Goal: Task Accomplishment & Management: Complete application form

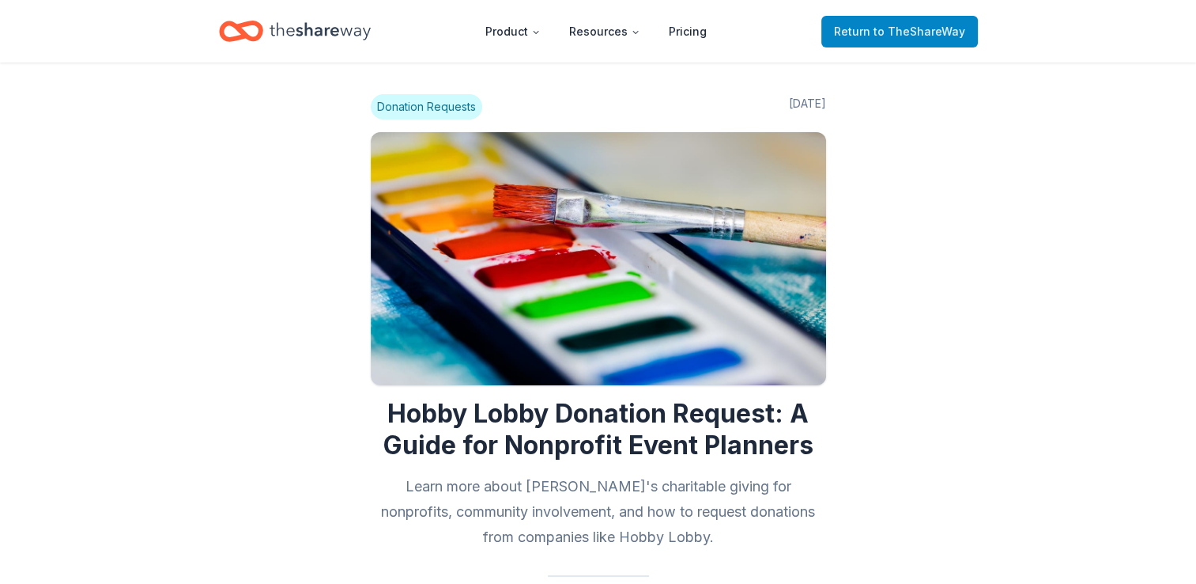
click at [893, 28] on span "to TheShareWay" at bounding box center [920, 31] width 92 height 13
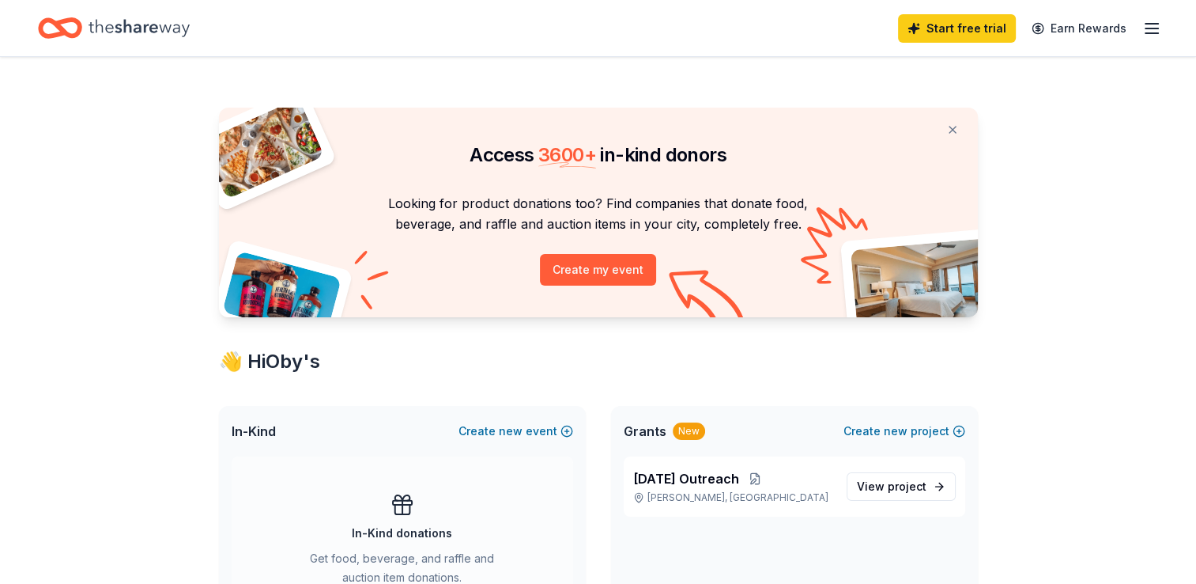
click at [1156, 33] on line "button" at bounding box center [1152, 33] width 13 height 0
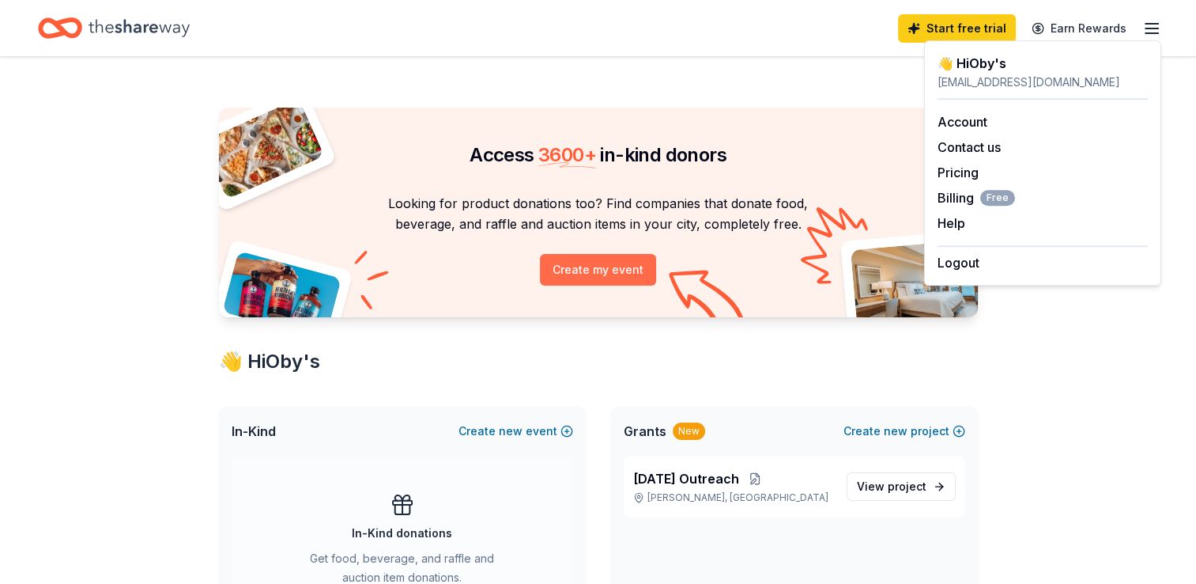
click at [602, 263] on button "Create my event" at bounding box center [598, 270] width 116 height 32
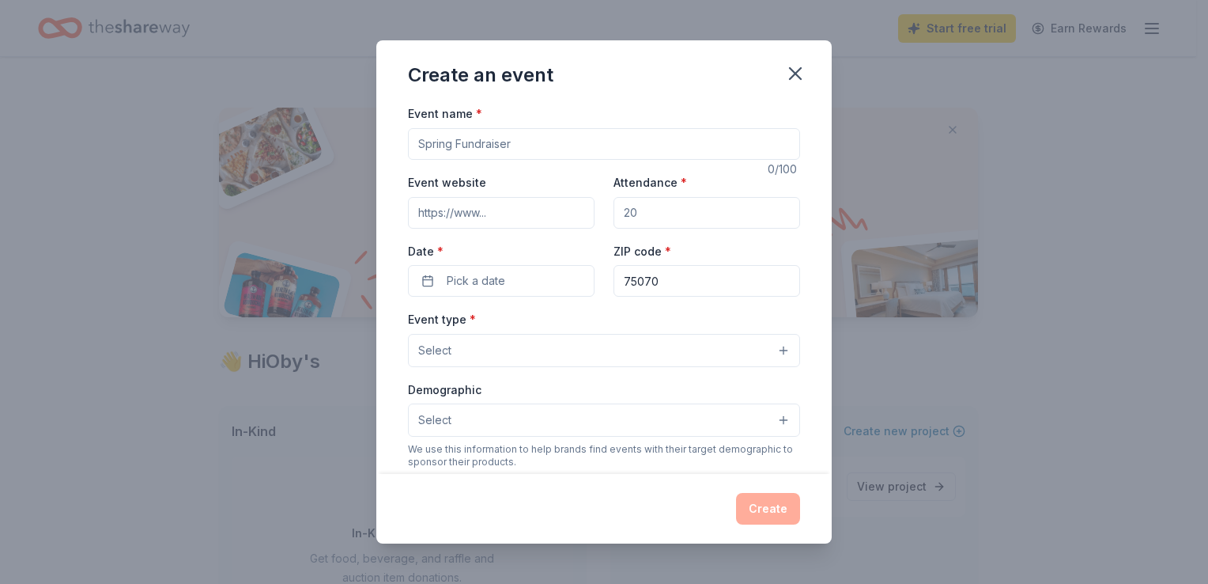
click at [530, 145] on input "Event name *" at bounding box center [604, 144] width 392 height 32
type input "[DATE] Outreach"
click at [440, 210] on input "Event website" at bounding box center [501, 213] width 187 height 32
type input "[URL],[DOMAIN_NAME]"
click at [673, 221] on input "Attendance *" at bounding box center [707, 213] width 187 height 32
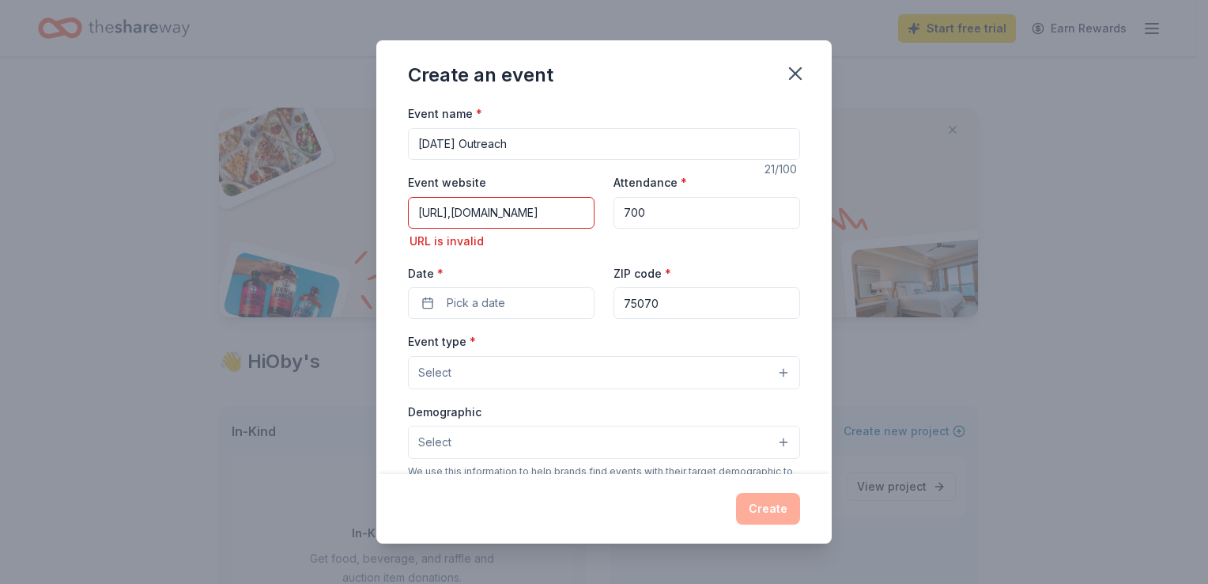
type input "700"
click at [487, 212] on input "[URL],[DOMAIN_NAME]" at bounding box center [501, 213] width 187 height 32
type input "[URL][DOMAIN_NAME]"
click at [667, 207] on input "700" at bounding box center [707, 213] width 187 height 32
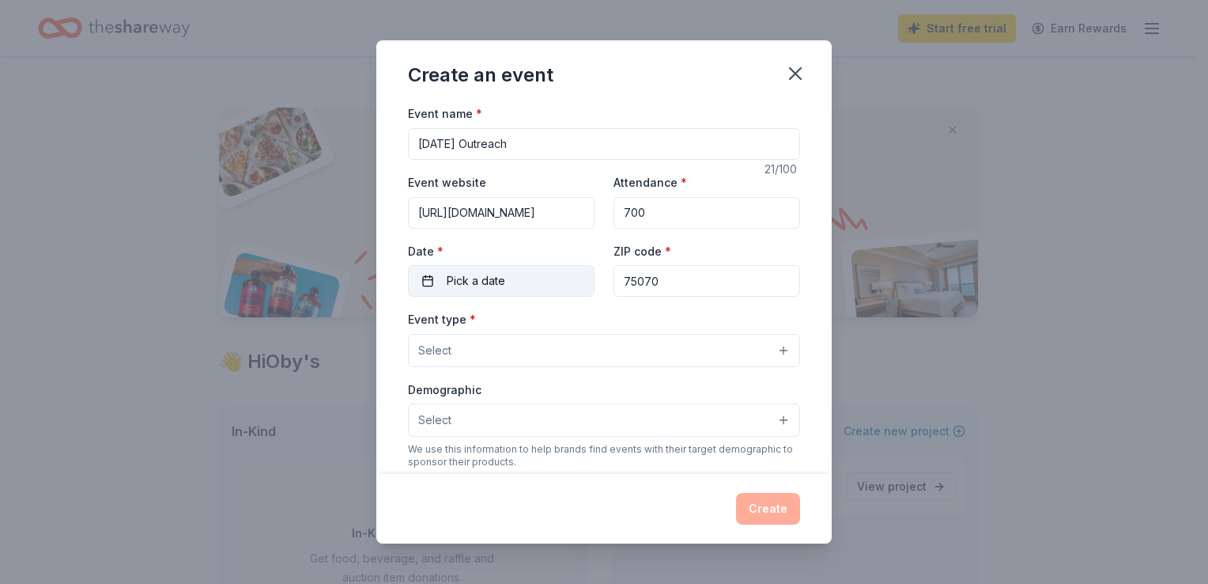
click at [522, 280] on button "Pick a date" at bounding box center [501, 281] width 187 height 32
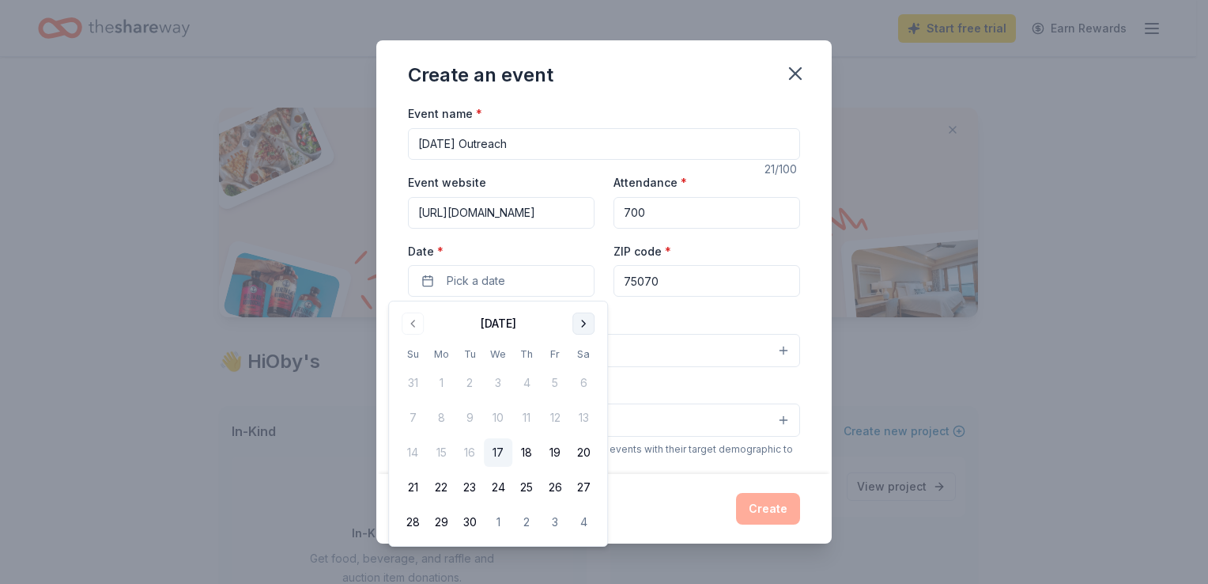
click at [587, 324] on button "Go to next month" at bounding box center [583, 323] width 22 height 22
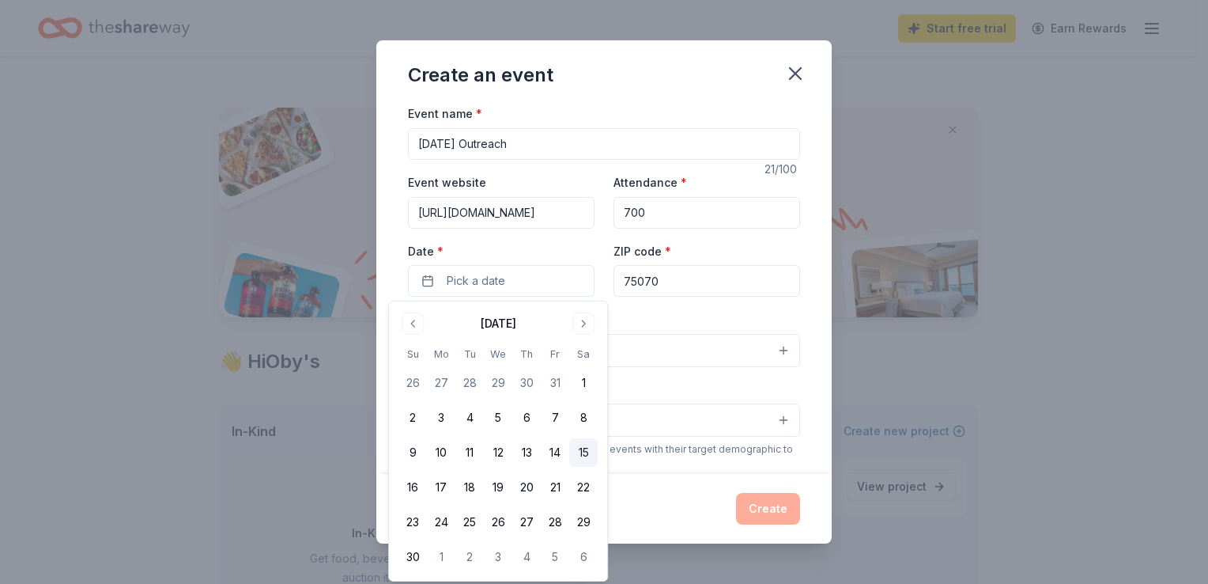
click at [582, 450] on button "15" at bounding box center [583, 452] width 28 height 28
click at [661, 322] on div "Event type * Select" at bounding box center [604, 338] width 392 height 58
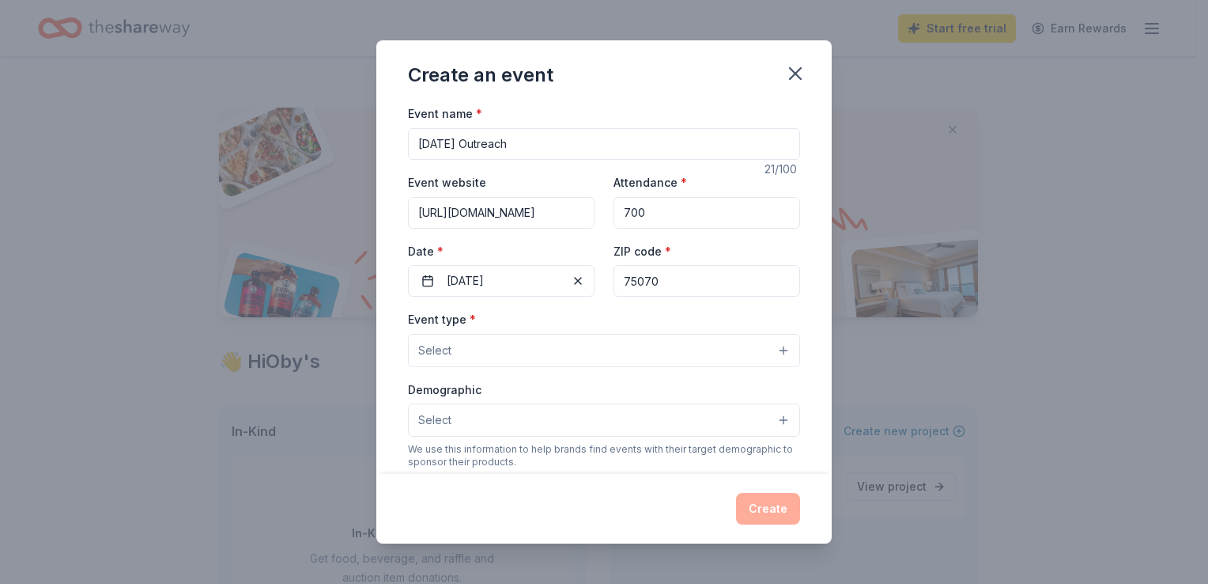
click at [546, 351] on button "Select" at bounding box center [604, 350] width 392 height 33
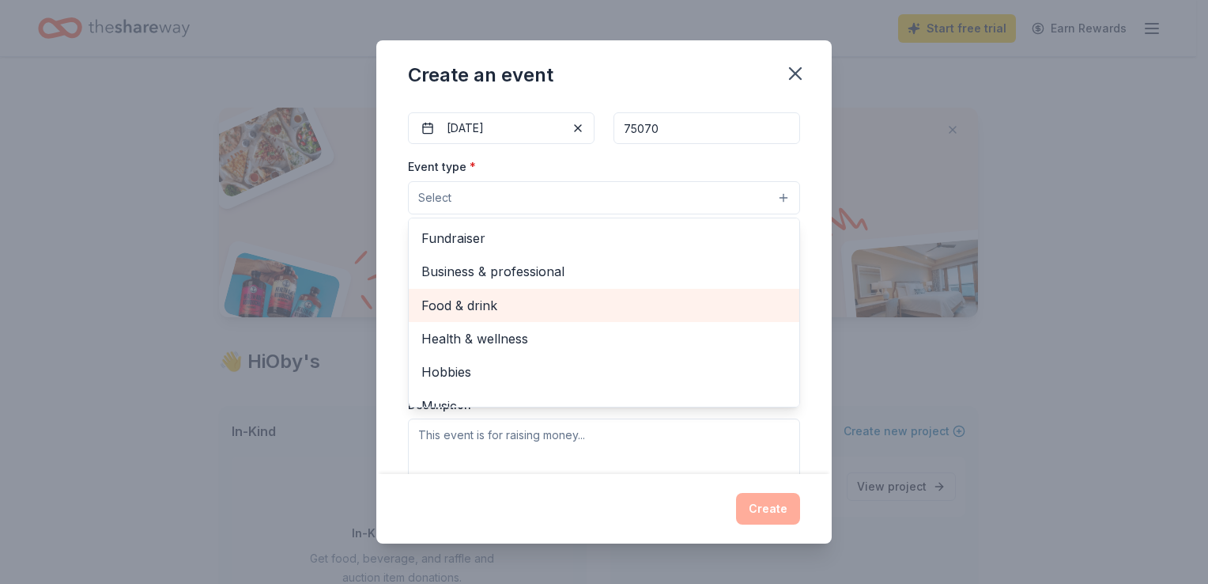
click at [614, 315] on span "Food & drink" at bounding box center [603, 305] width 365 height 21
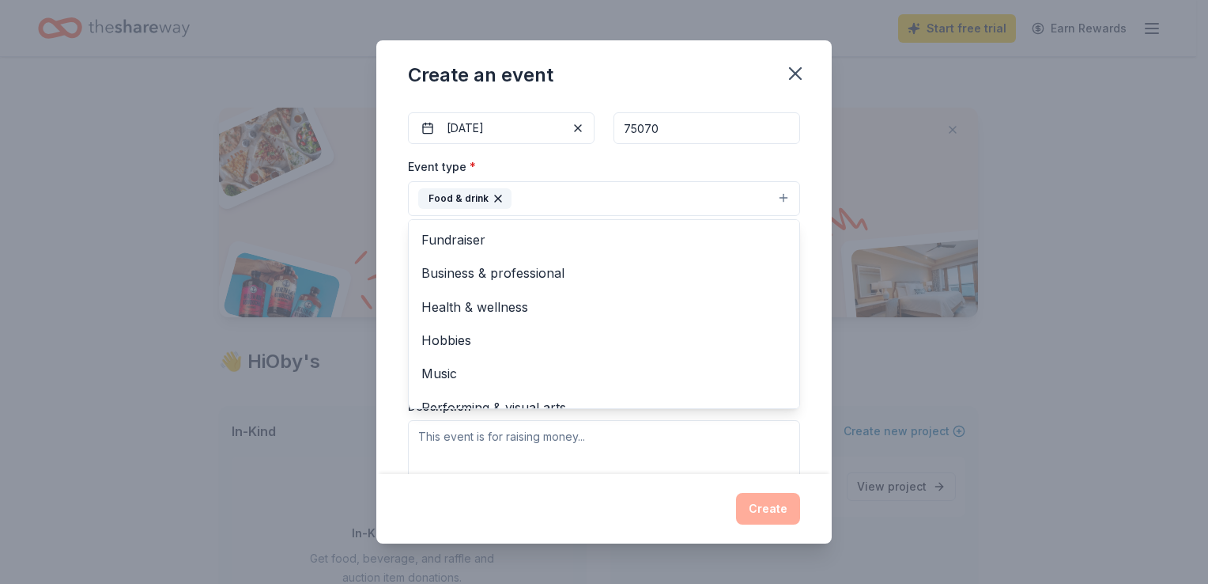
click at [806, 414] on div "Event name * [DATE] Outreach 21 /100 Event website [URL][DOMAIN_NAME] Attendanc…" at bounding box center [603, 288] width 455 height 369
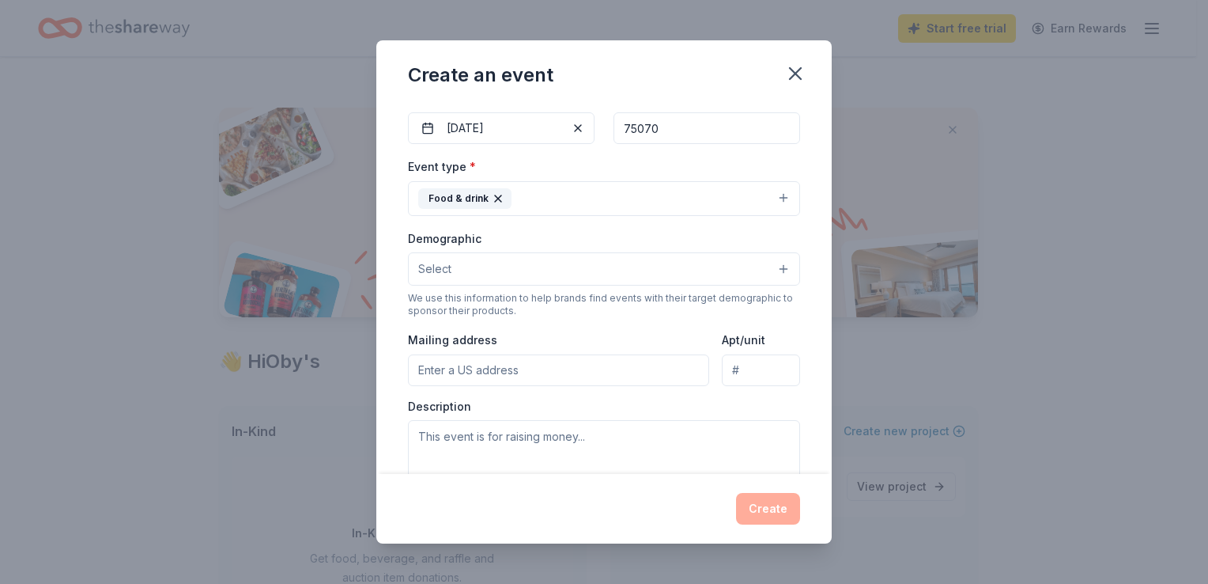
click at [498, 372] on input "Mailing address" at bounding box center [558, 370] width 301 height 32
click at [731, 410] on div "Description" at bounding box center [604, 445] width 392 height 93
click at [528, 372] on input "73" at bounding box center [558, 370] width 301 height 32
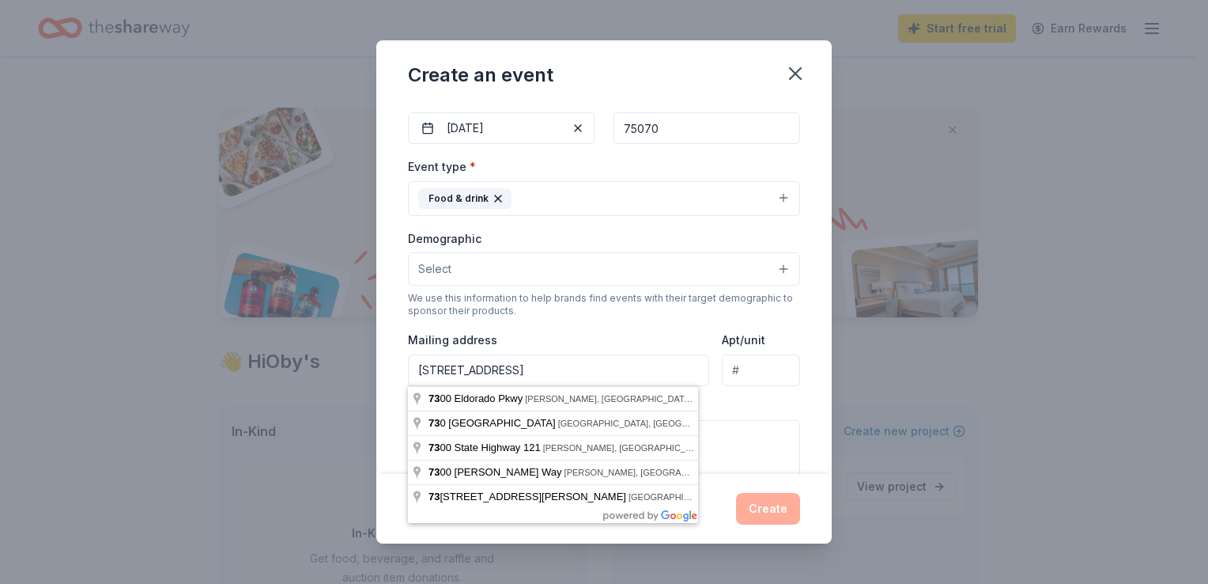
type input "[STREET_ADDRESS][PERSON_NAME]"
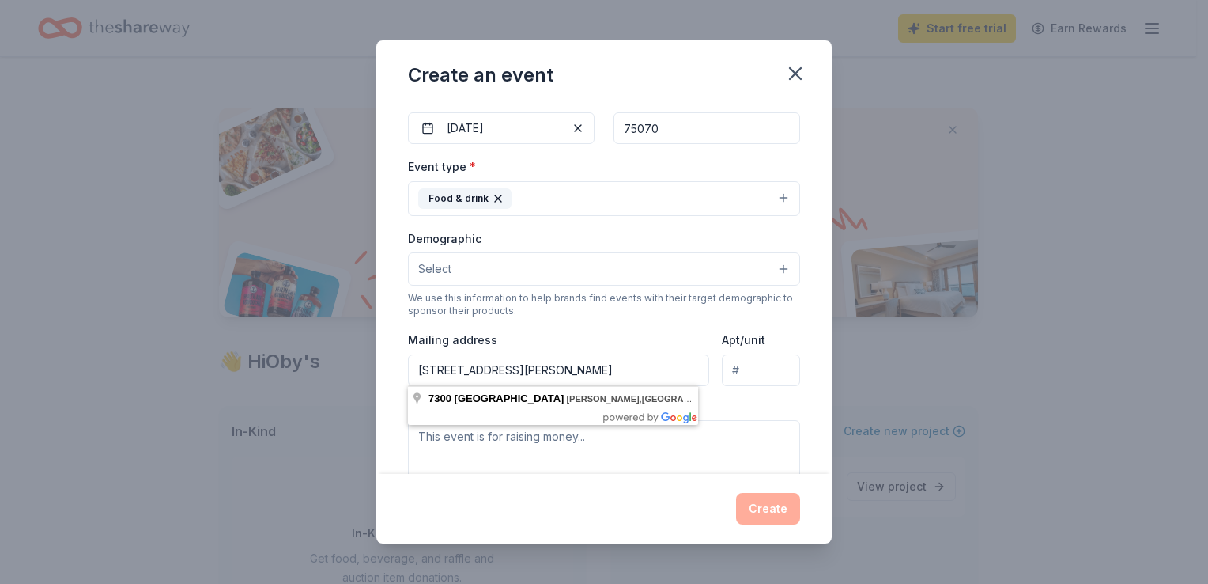
drag, startPoint x: 661, startPoint y: 368, endPoint x: 389, endPoint y: 342, distance: 273.2
click at [389, 342] on div "Event name * [DATE] Outreach 21 /100 Event website [URL][DOMAIN_NAME] Attendanc…" at bounding box center [603, 288] width 455 height 369
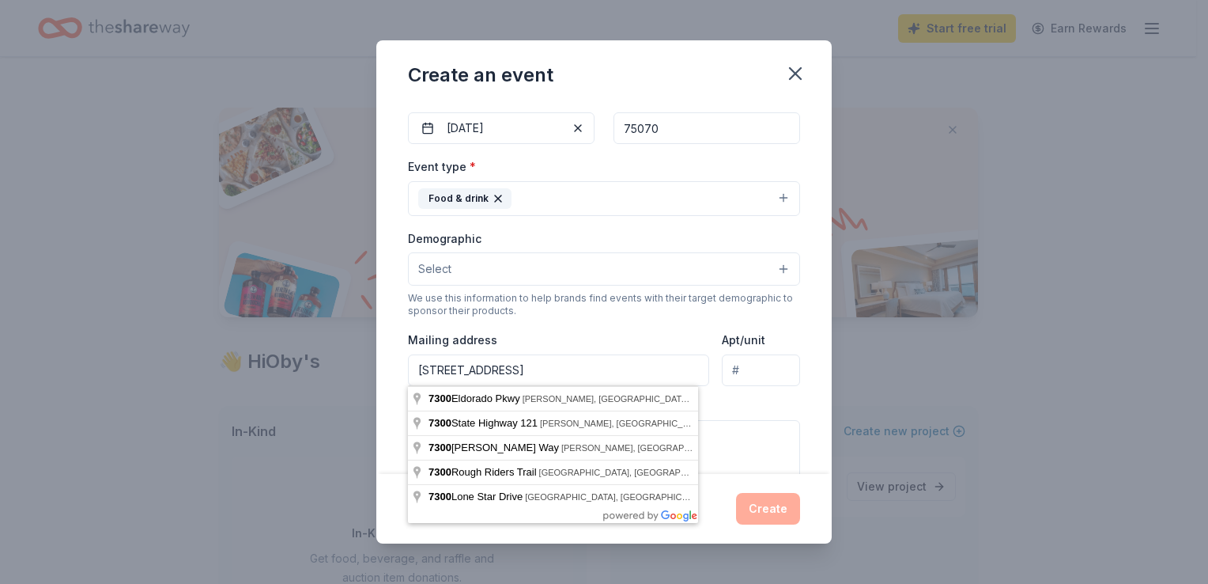
click at [607, 371] on input "[STREET_ADDRESS]" at bounding box center [558, 370] width 301 height 32
click at [627, 340] on div "Mailing address [STREET_ADDRESS]" at bounding box center [558, 358] width 301 height 56
click at [586, 365] on input "[STREET_ADDRESS]" at bounding box center [558, 370] width 301 height 32
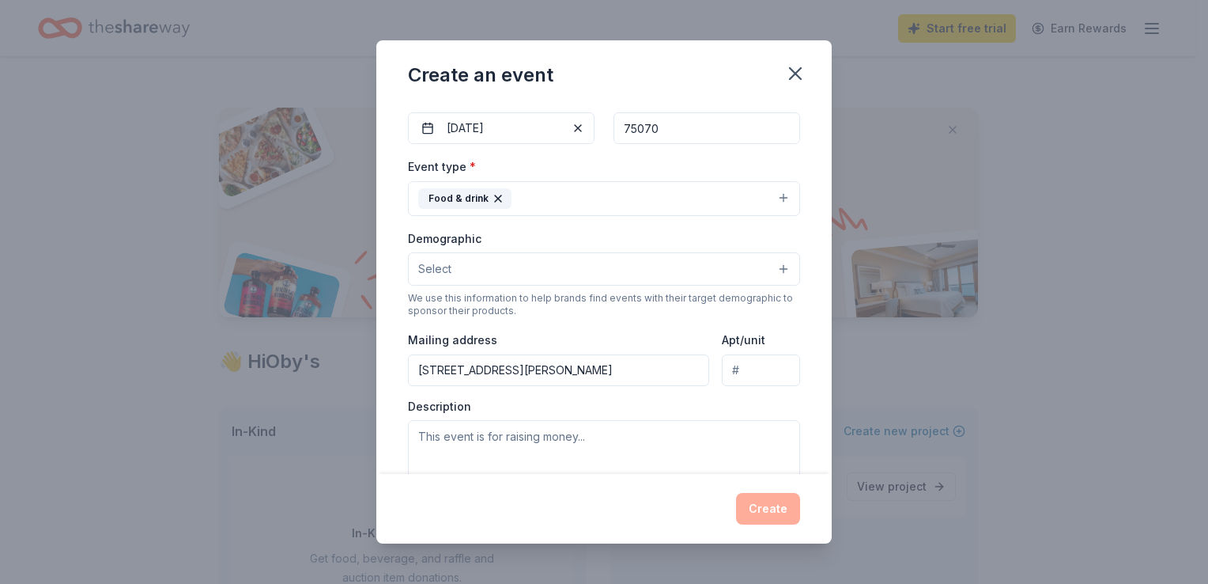
type input "[STREET_ADDRESS][PERSON_NAME]"
click at [749, 369] on input "Apt/unit" at bounding box center [761, 370] width 78 height 32
type input "300"
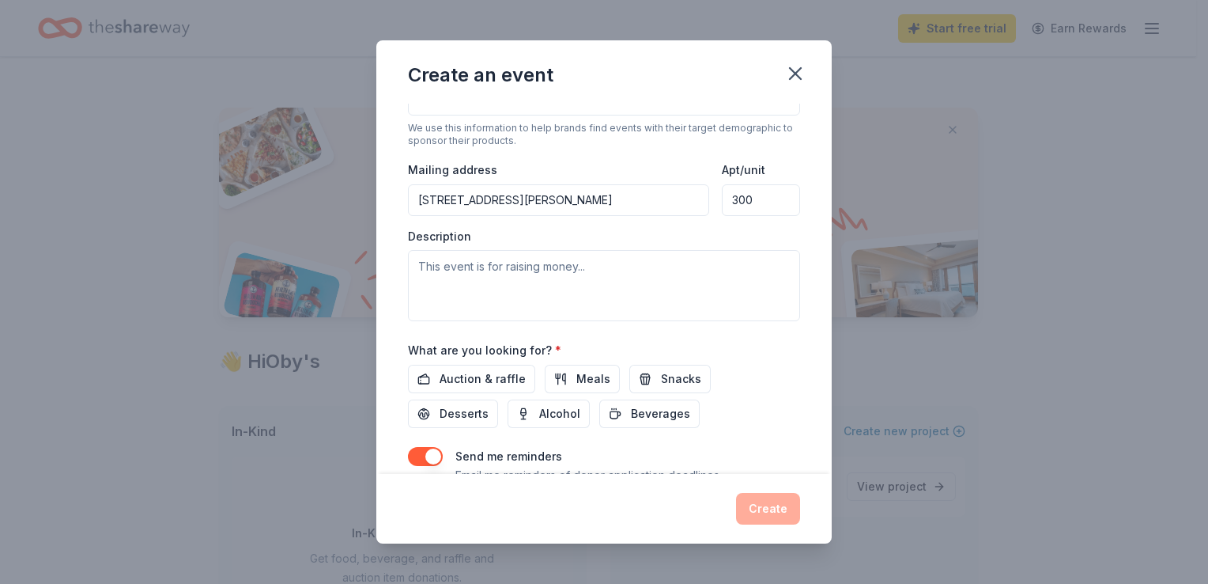
scroll to position [336, 0]
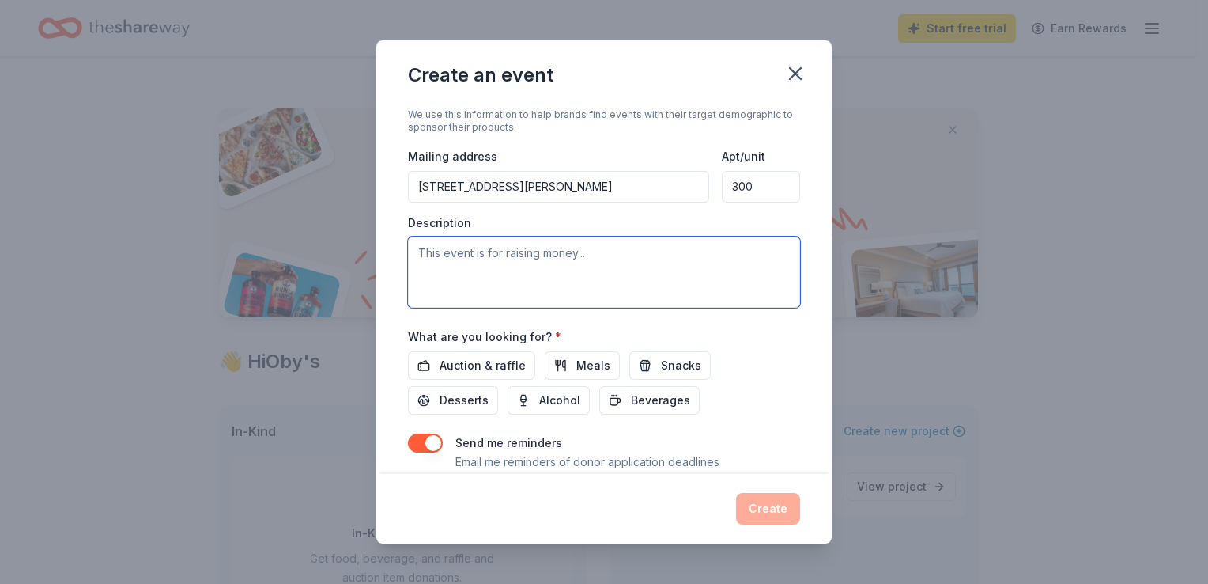
click at [443, 255] on textarea at bounding box center [604, 271] width 392 height 71
type textarea "This is for our [DATE] outreach for the homeless and families in need during th…"
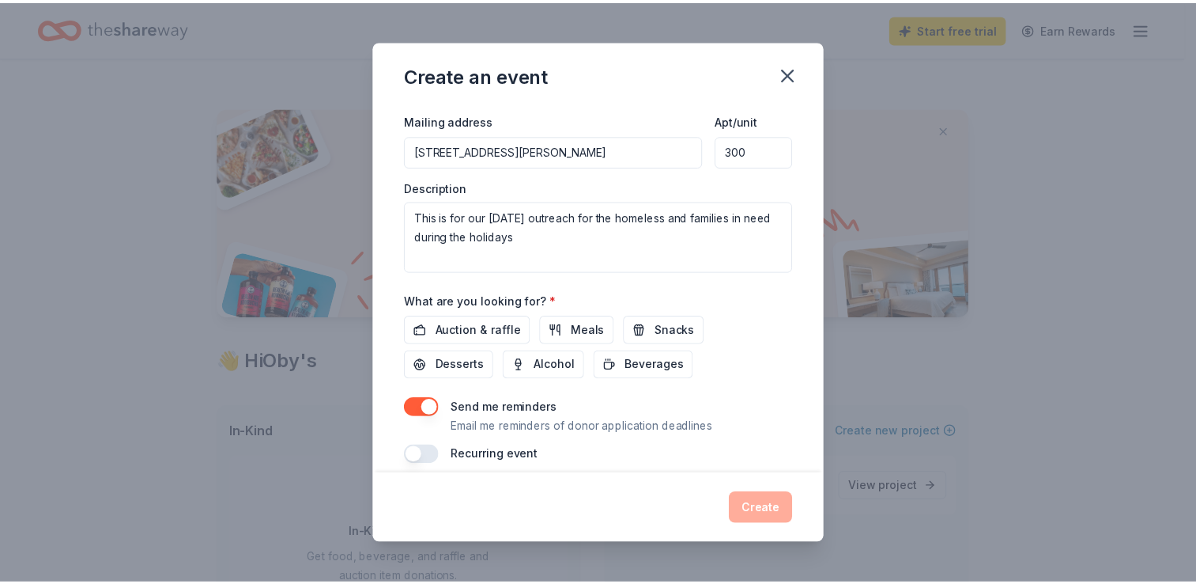
scroll to position [387, 0]
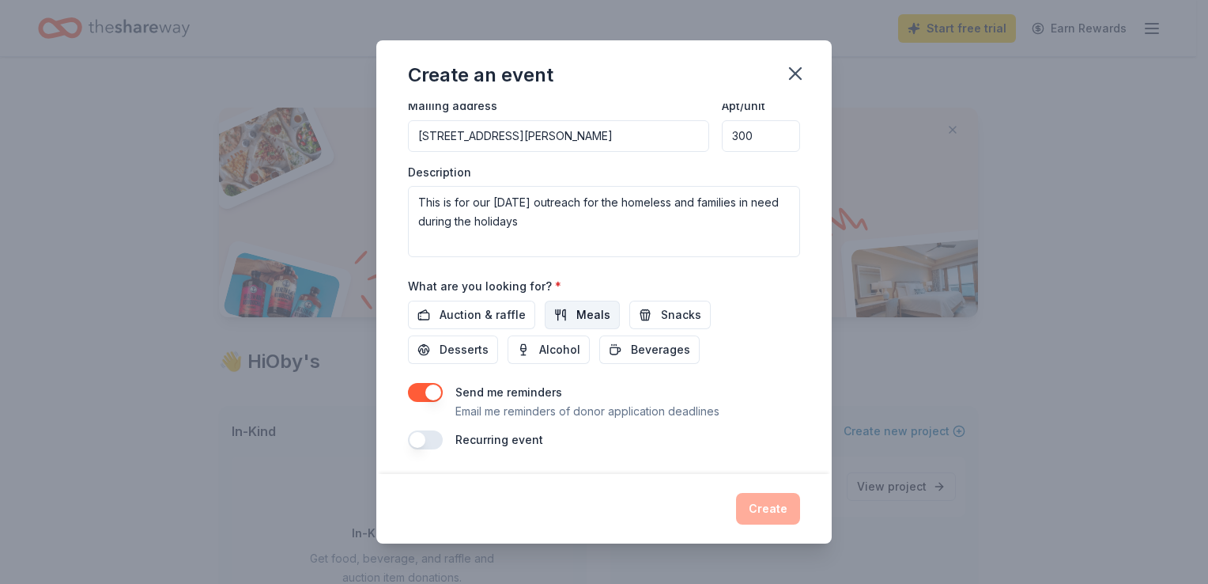
click at [577, 312] on span "Meals" at bounding box center [593, 314] width 34 height 19
click at [644, 353] on span "Beverages" at bounding box center [660, 349] width 59 height 19
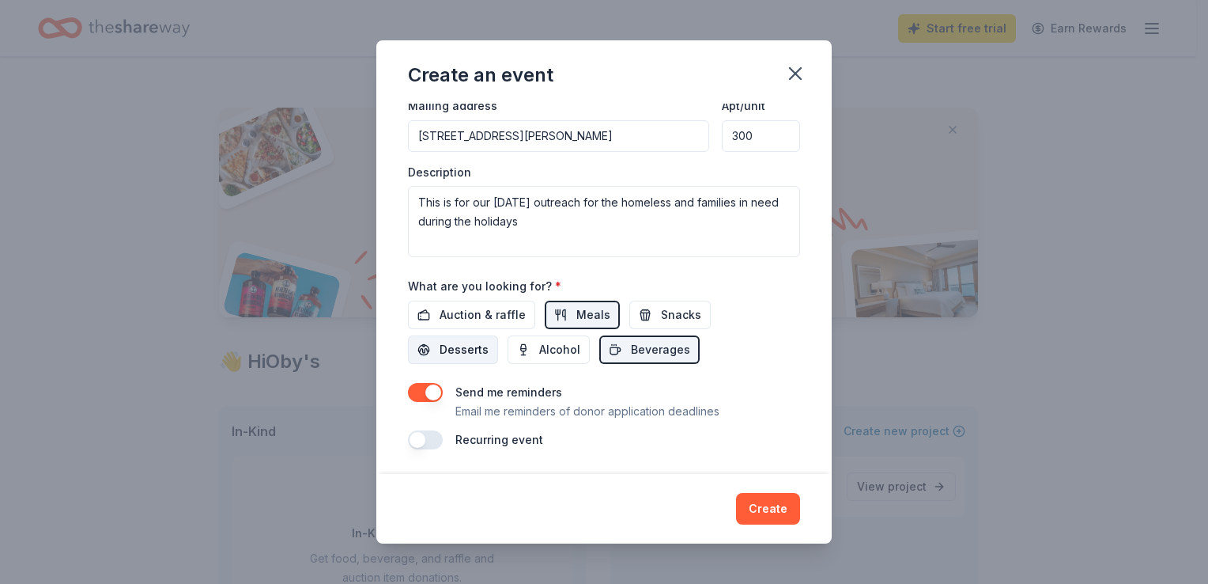
click at [473, 349] on span "Desserts" at bounding box center [464, 349] width 49 height 19
click at [780, 508] on button "Create" at bounding box center [768, 509] width 64 height 32
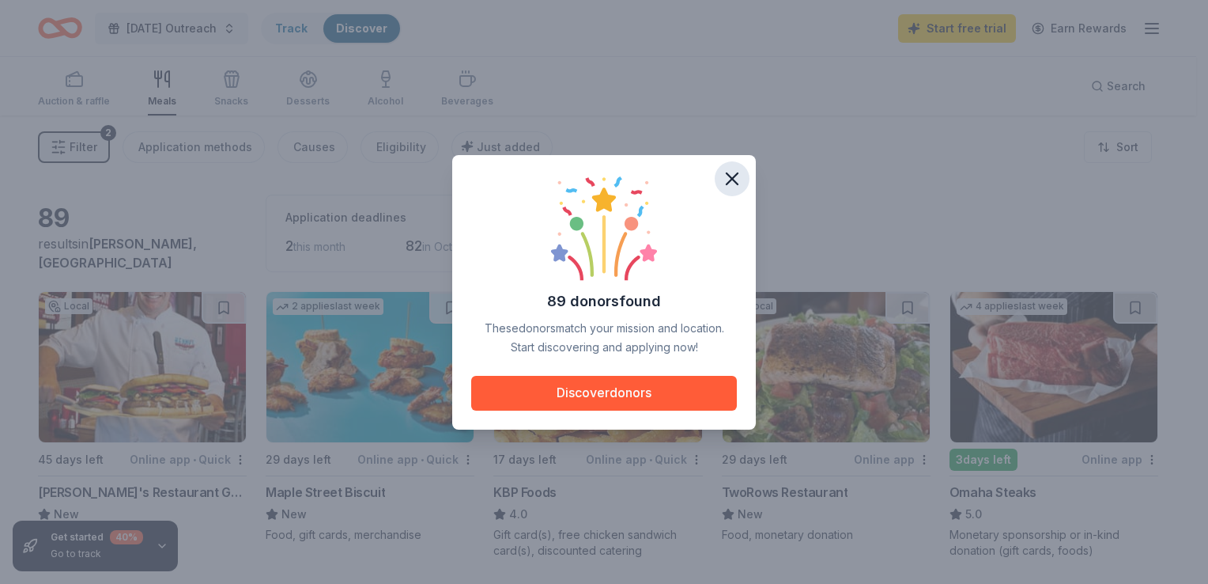
click at [731, 182] on icon "button" at bounding box center [732, 179] width 22 height 22
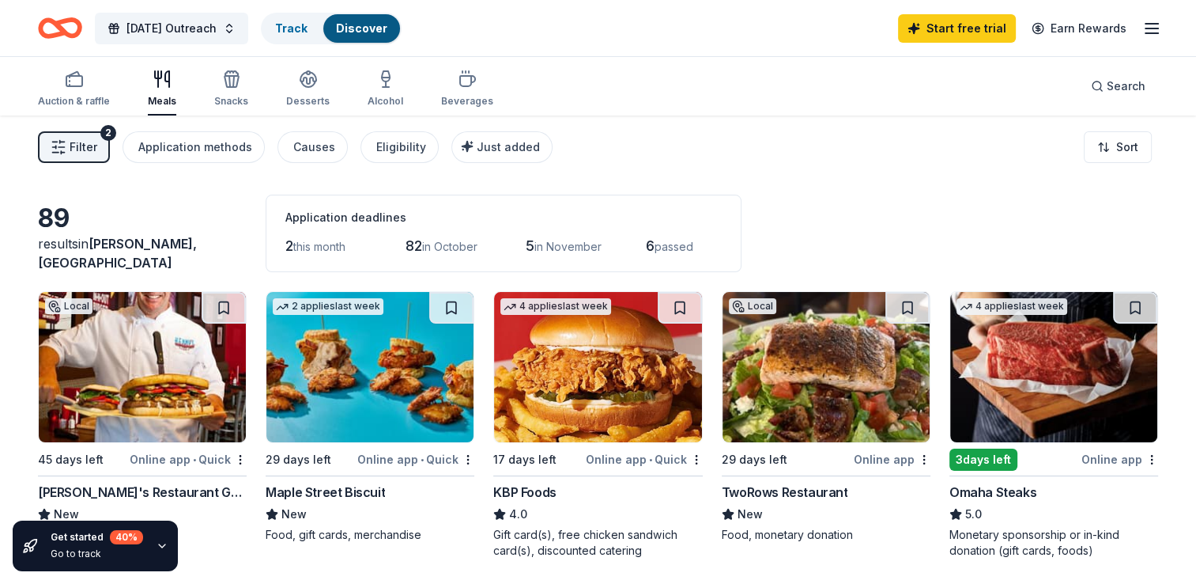
click at [1151, 34] on icon "button" at bounding box center [1152, 28] width 19 height 19
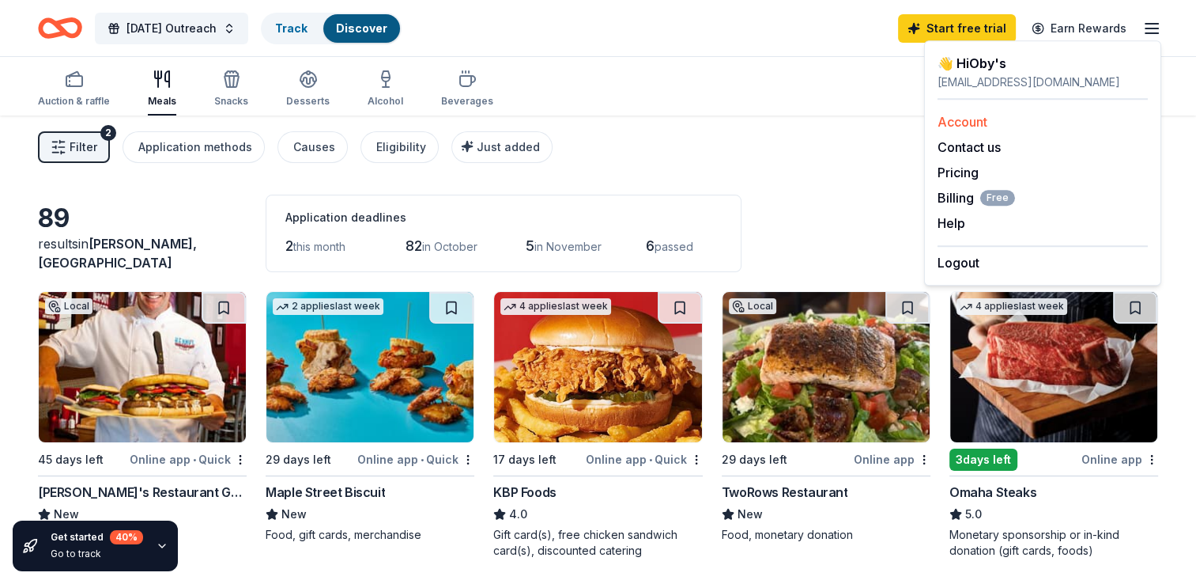
click at [1003, 118] on div "Account" at bounding box center [1043, 121] width 210 height 19
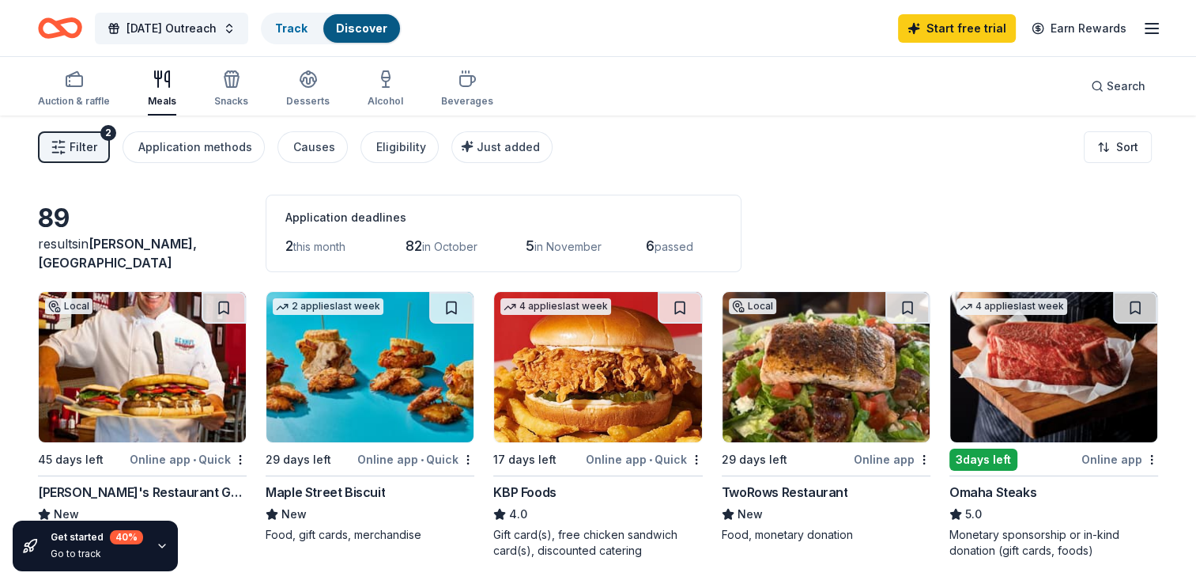
click at [1156, 33] on line "button" at bounding box center [1152, 33] width 13 height 0
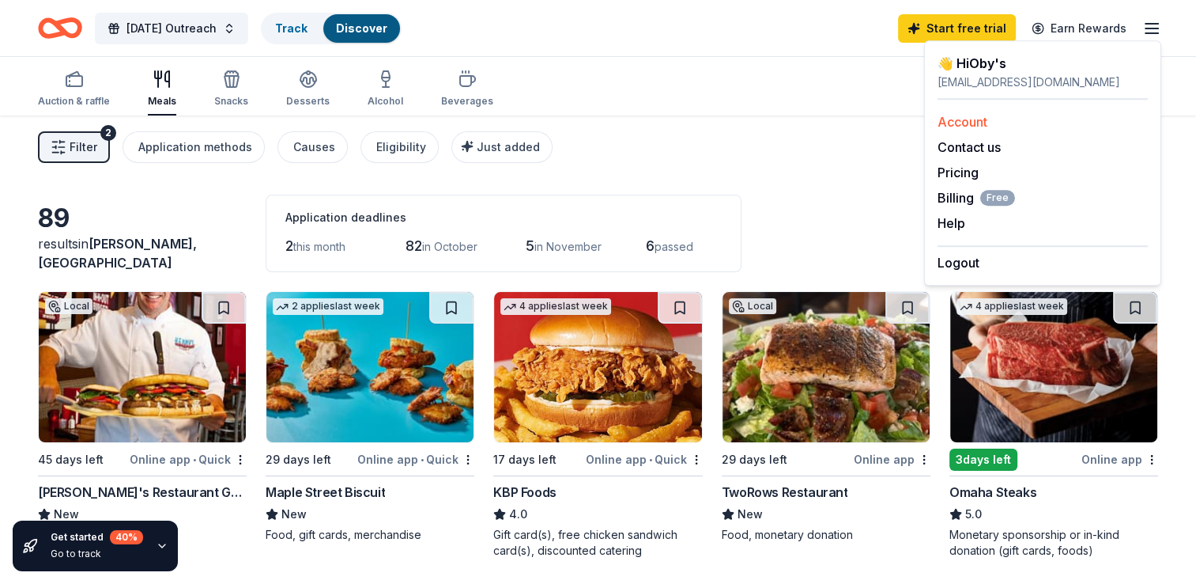
click at [973, 125] on link "Account" at bounding box center [963, 122] width 50 height 16
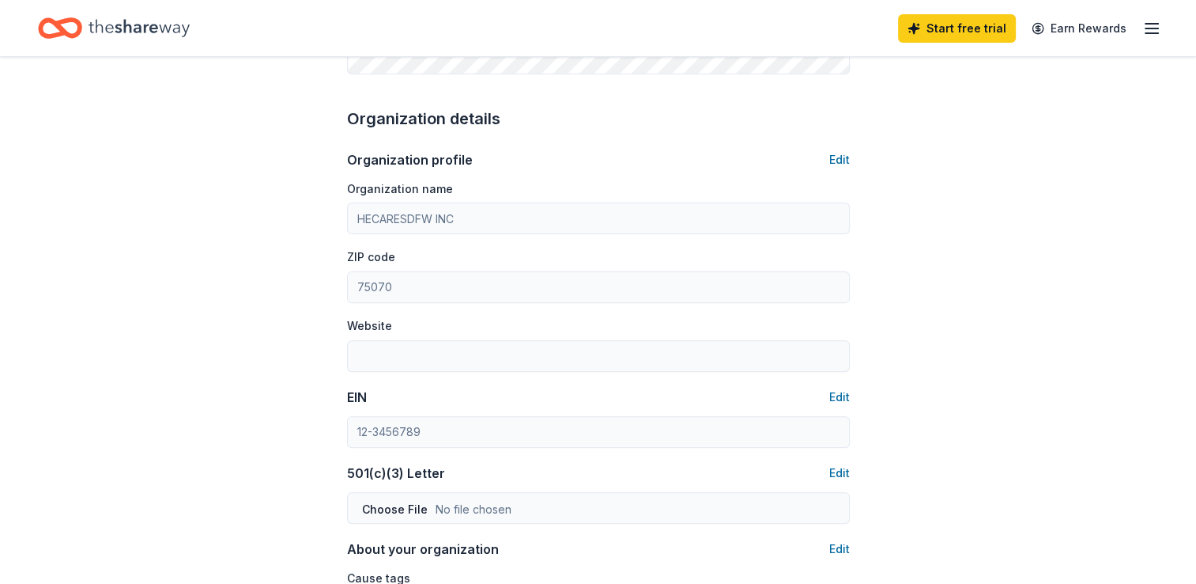
scroll to position [473, 0]
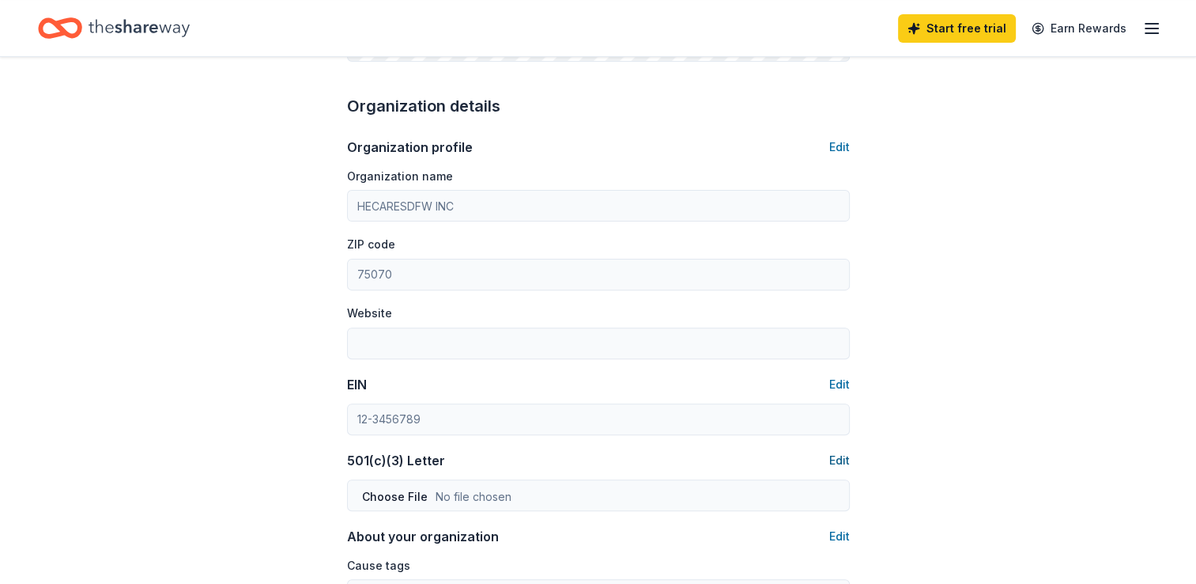
click at [842, 459] on button "Edit" at bounding box center [839, 460] width 21 height 19
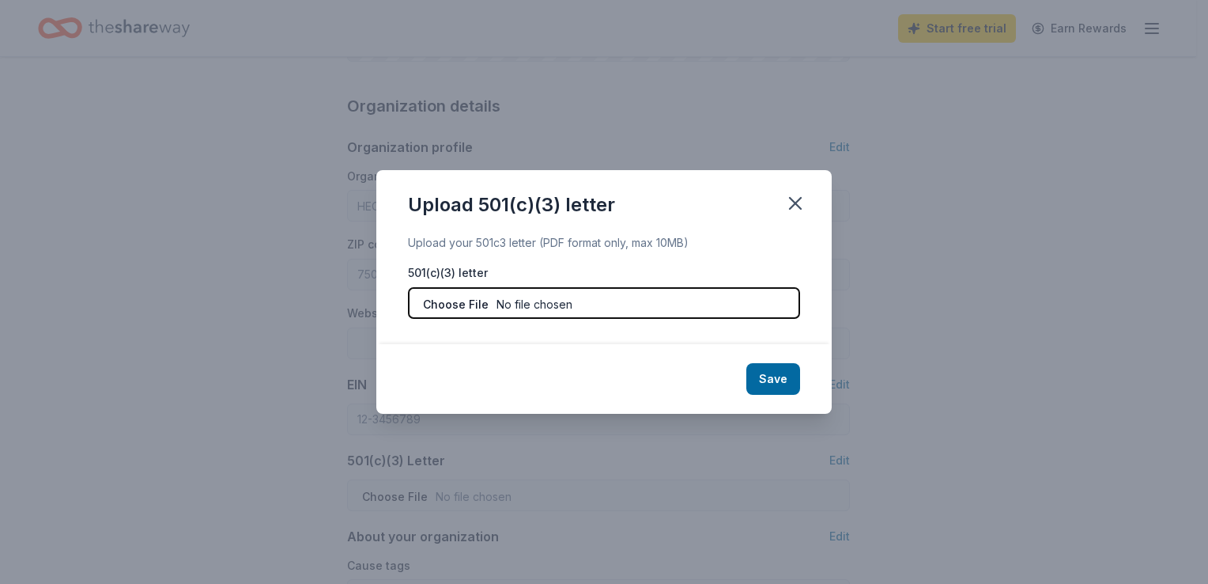
click at [591, 289] on input "file" at bounding box center [604, 303] width 392 height 32
click at [549, 300] on input "file" at bounding box center [604, 303] width 392 height 32
type input "C:\fakepath\HCDFW_Letter2 (1).pdf"
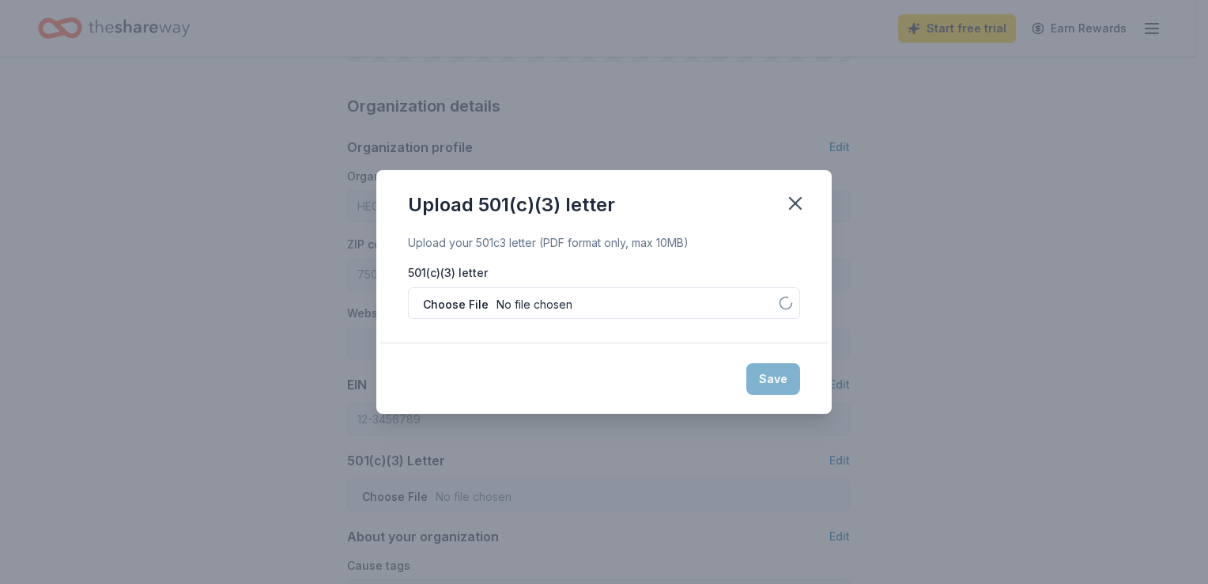
click at [774, 381] on div "Save" at bounding box center [603, 379] width 455 height 70
click at [774, 381] on button "Save" at bounding box center [773, 379] width 54 height 32
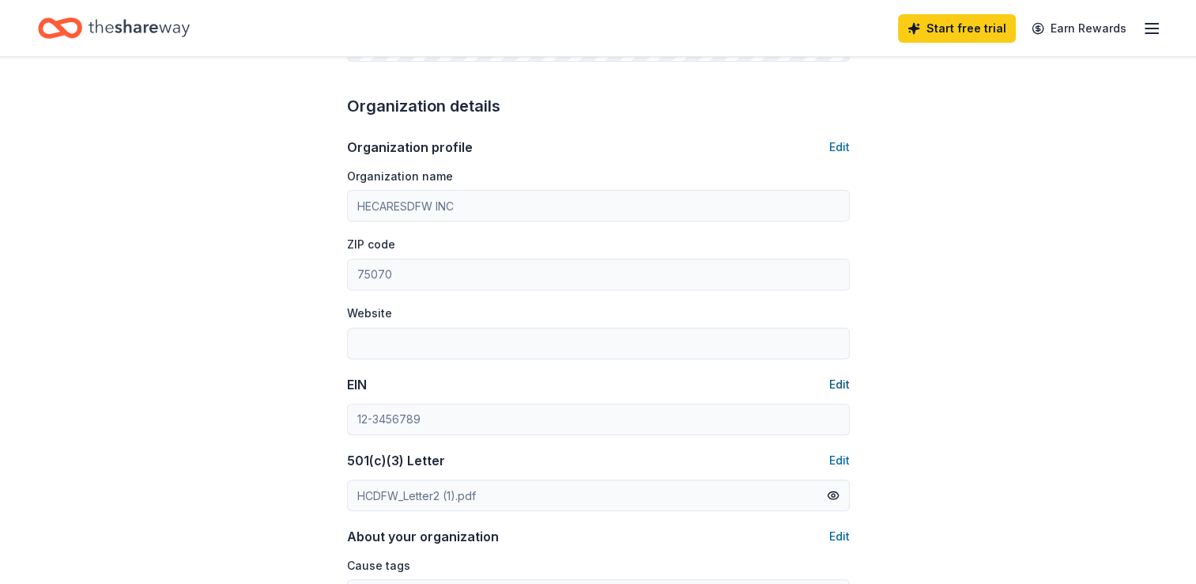
click at [842, 384] on button "Edit" at bounding box center [839, 384] width 21 height 19
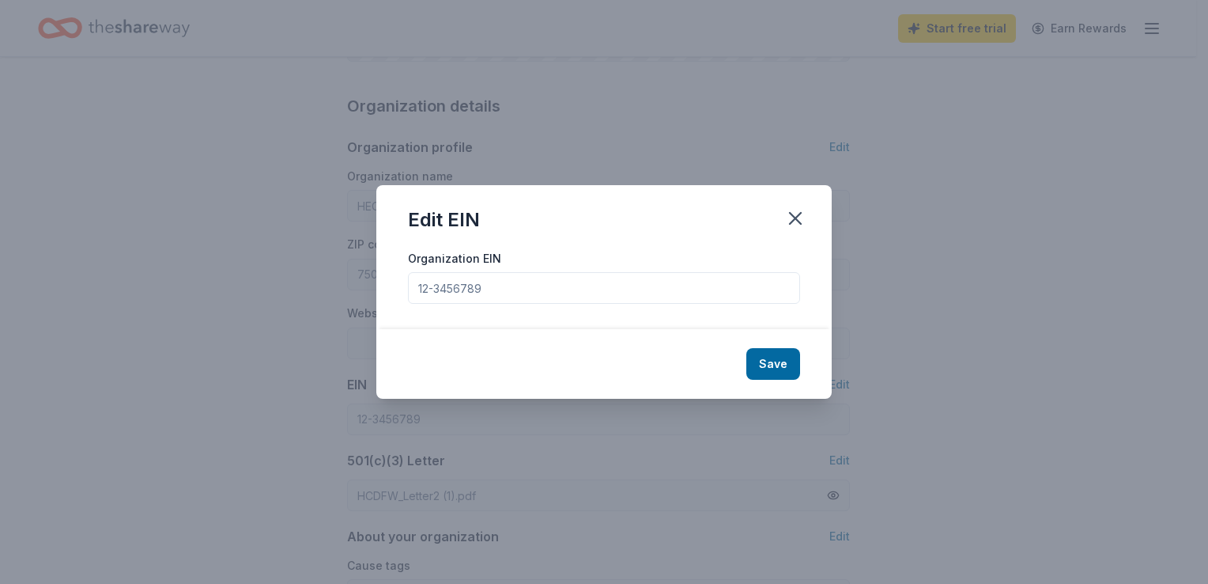
click at [612, 285] on input "Organization EIN" at bounding box center [604, 288] width 392 height 32
type input "[US_EMPLOYER_IDENTIFICATION_NUMBER]"
click at [774, 353] on button "Save" at bounding box center [773, 364] width 54 height 32
type input "[US_EMPLOYER_IDENTIFICATION_NUMBER]"
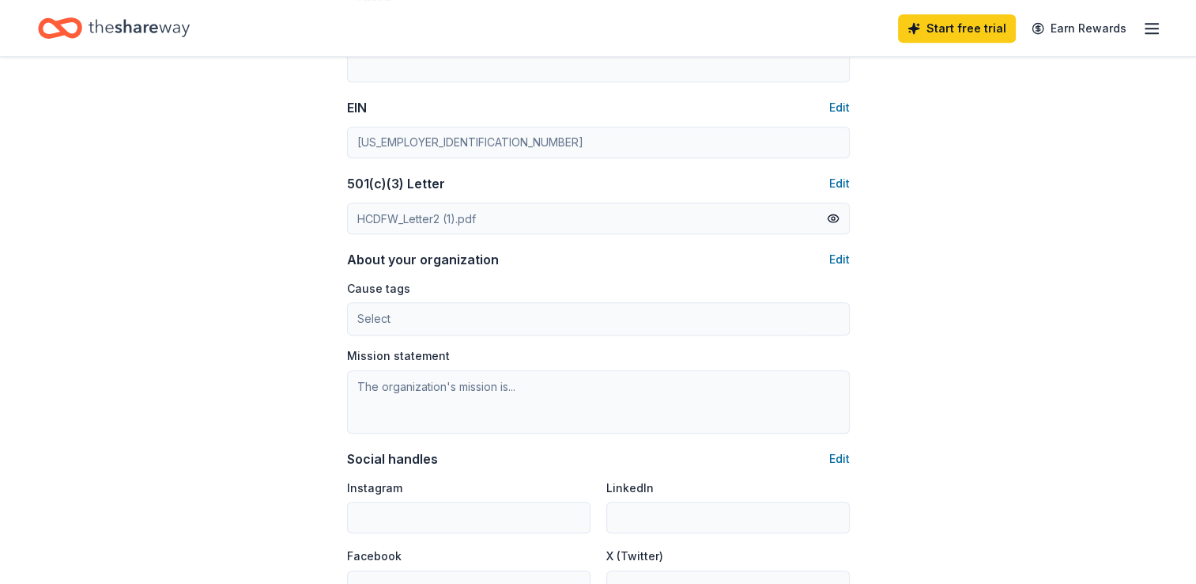
scroll to position [759, 0]
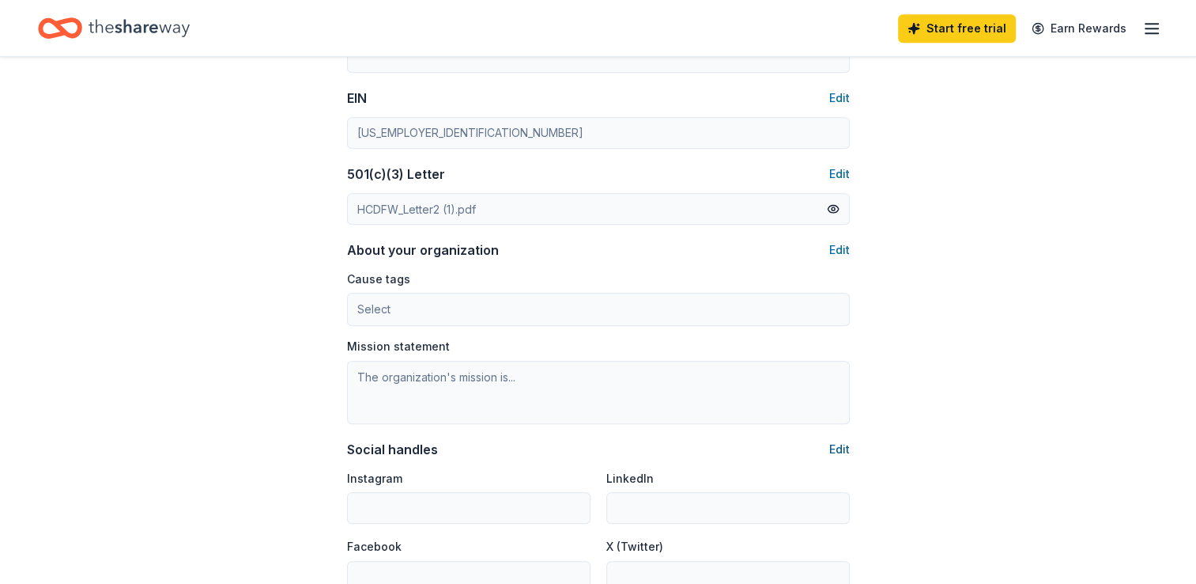
click at [837, 451] on button "Edit" at bounding box center [839, 449] width 21 height 19
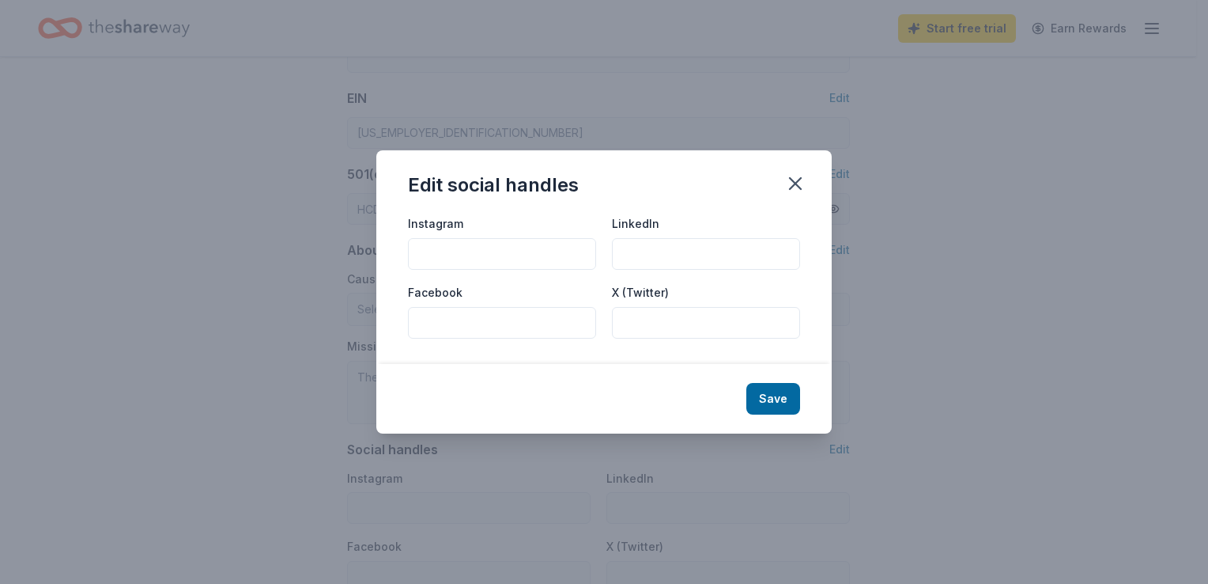
click at [497, 261] on input "Instagram" at bounding box center [502, 254] width 188 height 32
type input "h"
type input "hecaresdfw"
click at [783, 404] on button "Save" at bounding box center [773, 399] width 54 height 32
type input "hecaresdfw"
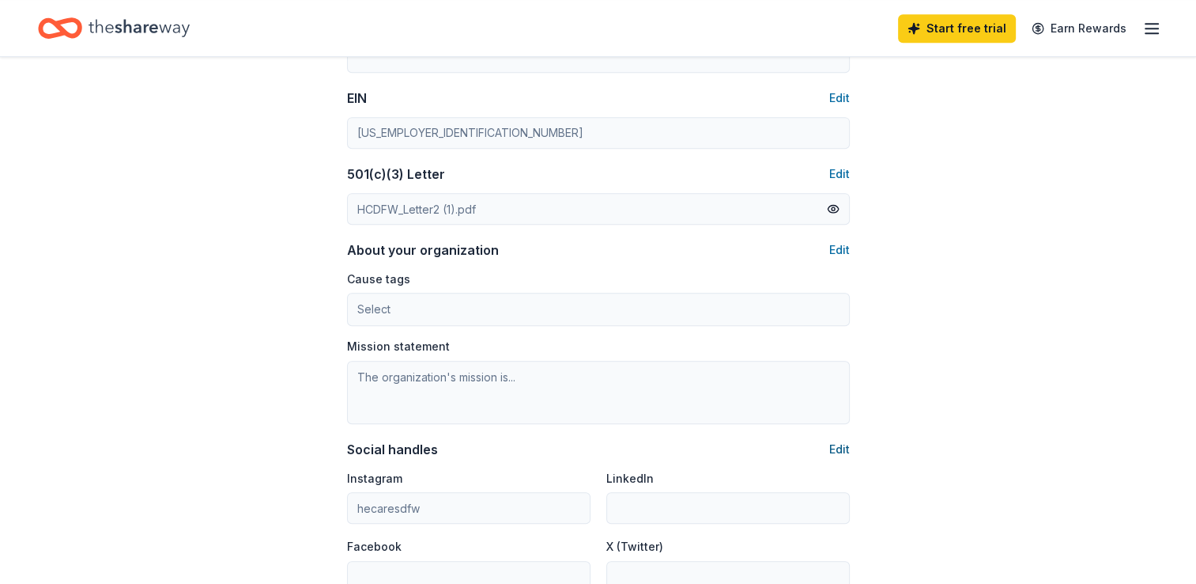
click at [848, 444] on button "Edit" at bounding box center [839, 449] width 21 height 19
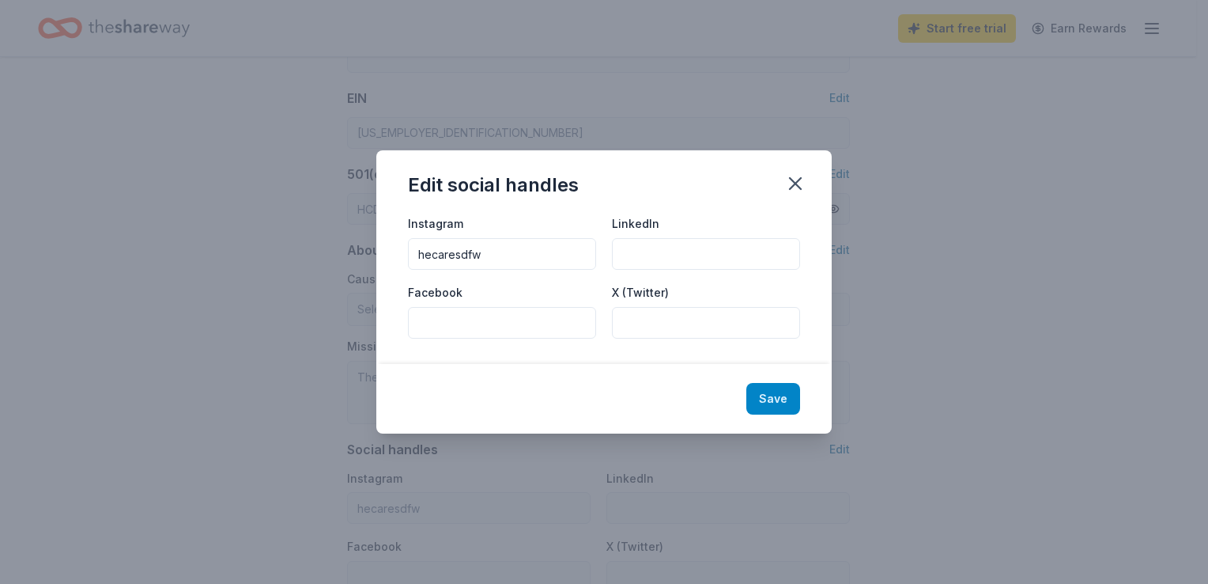
click at [772, 397] on button "Save" at bounding box center [773, 399] width 54 height 32
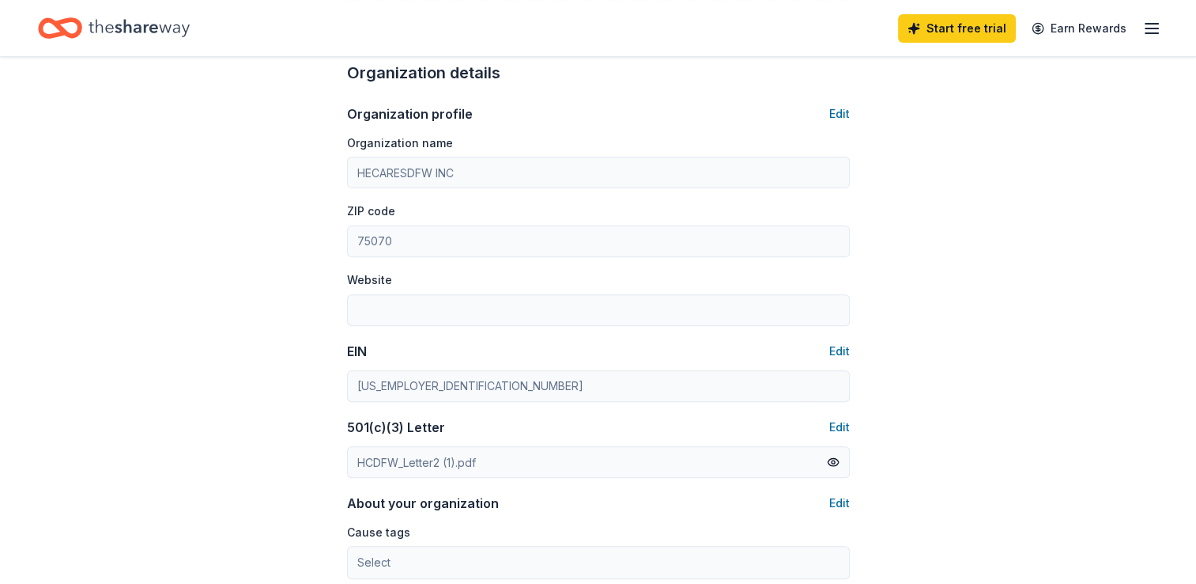
scroll to position [474, 0]
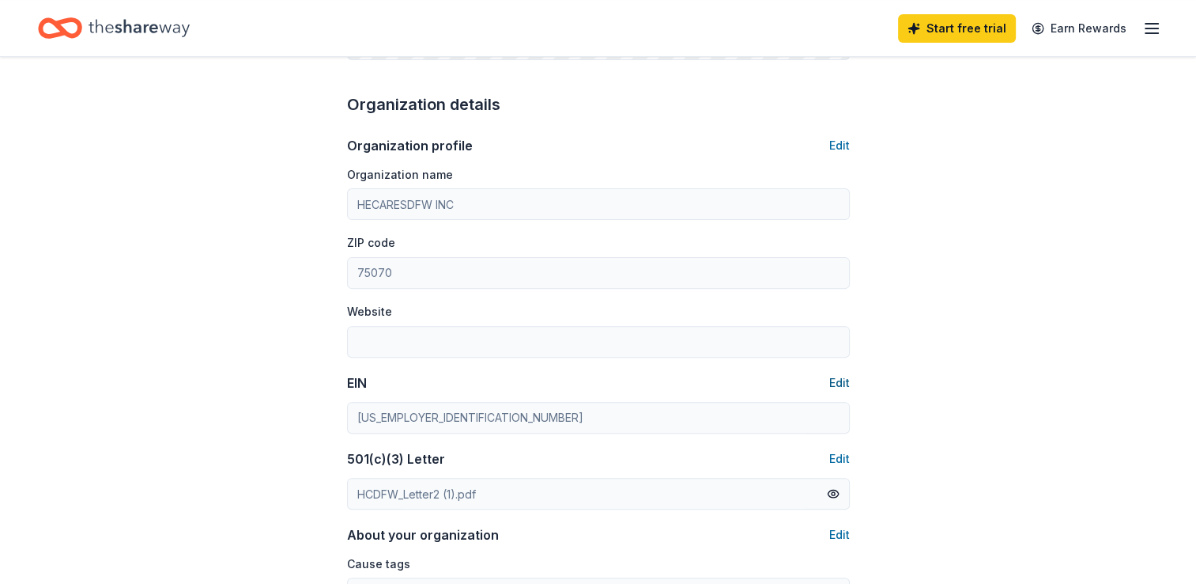
click at [842, 379] on button "Edit" at bounding box center [839, 382] width 21 height 19
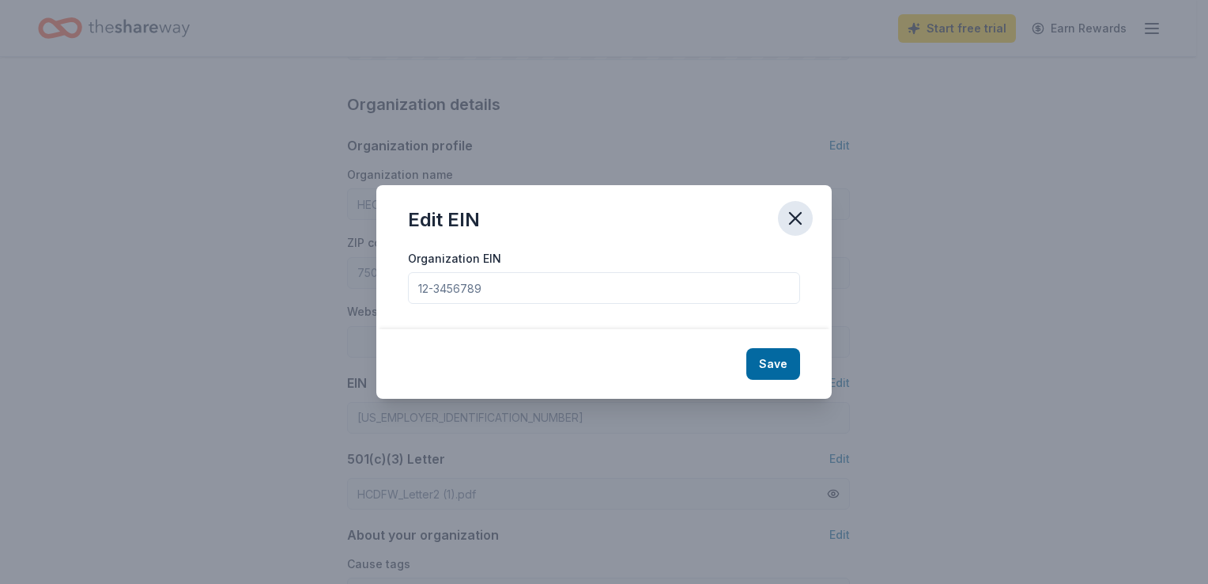
click at [784, 216] on icon "button" at bounding box center [795, 218] width 22 height 22
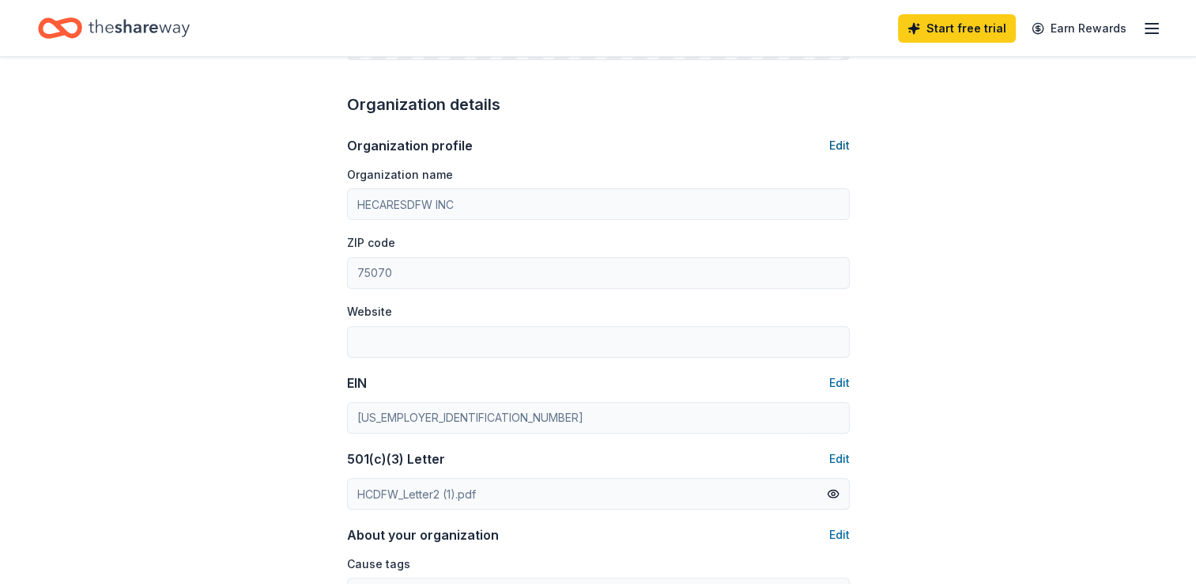
click at [842, 148] on button "Edit" at bounding box center [839, 145] width 21 height 19
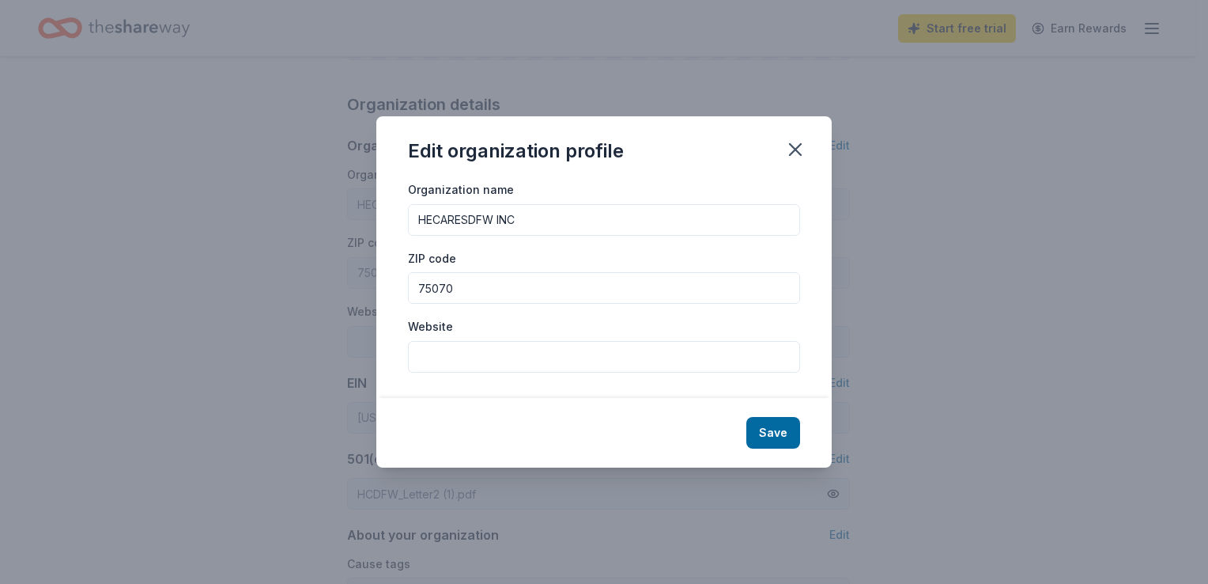
click at [432, 361] on input "Website" at bounding box center [604, 357] width 392 height 32
type input "[URL][DOMAIN_NAME]"
click at [779, 443] on button "Save" at bounding box center [773, 433] width 54 height 32
type input "[URL][DOMAIN_NAME]"
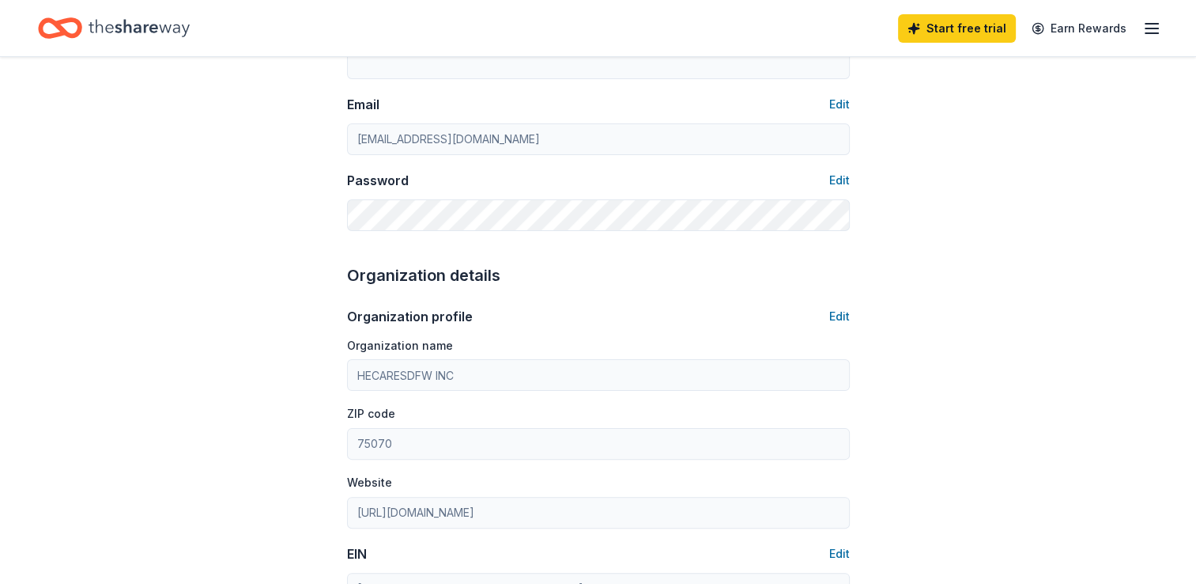
scroll to position [0, 0]
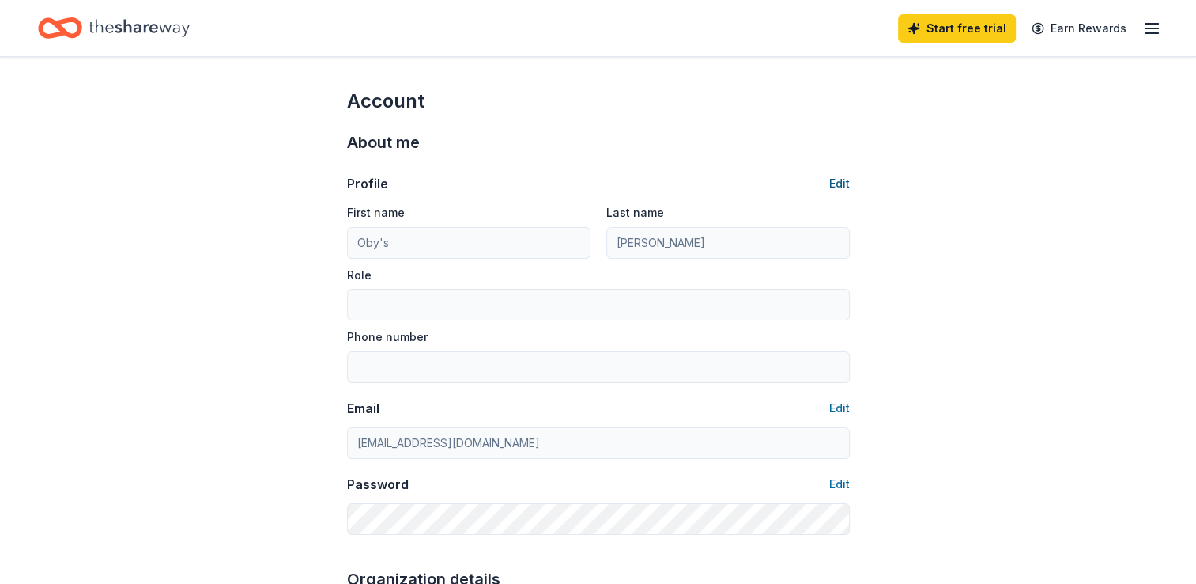
click at [841, 176] on button "Edit" at bounding box center [839, 183] width 21 height 19
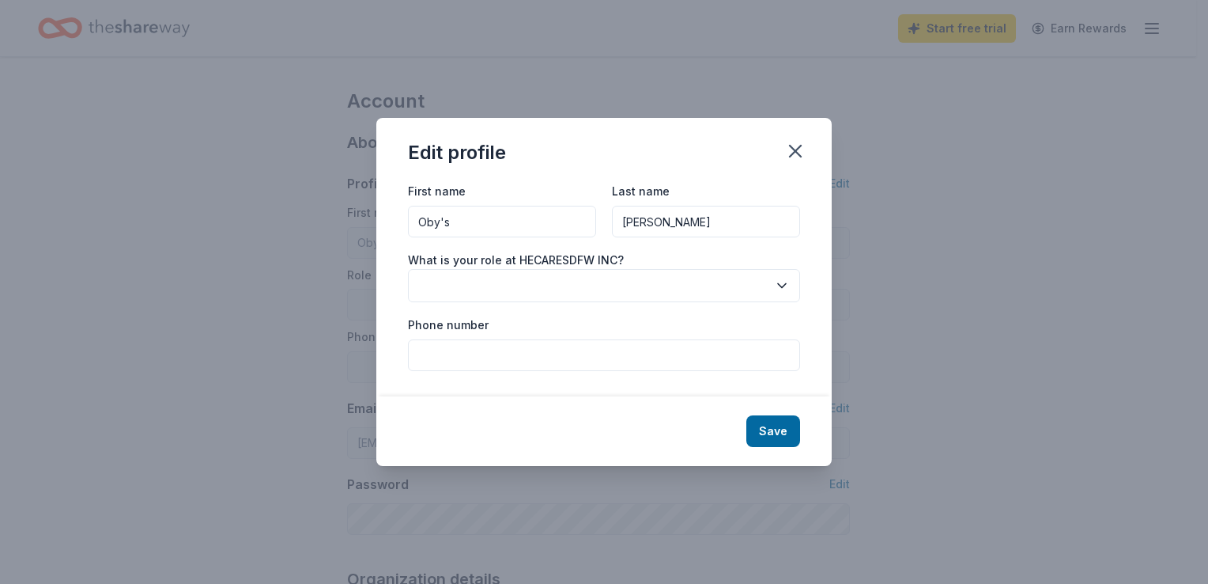
click at [569, 293] on button "button" at bounding box center [604, 285] width 392 height 33
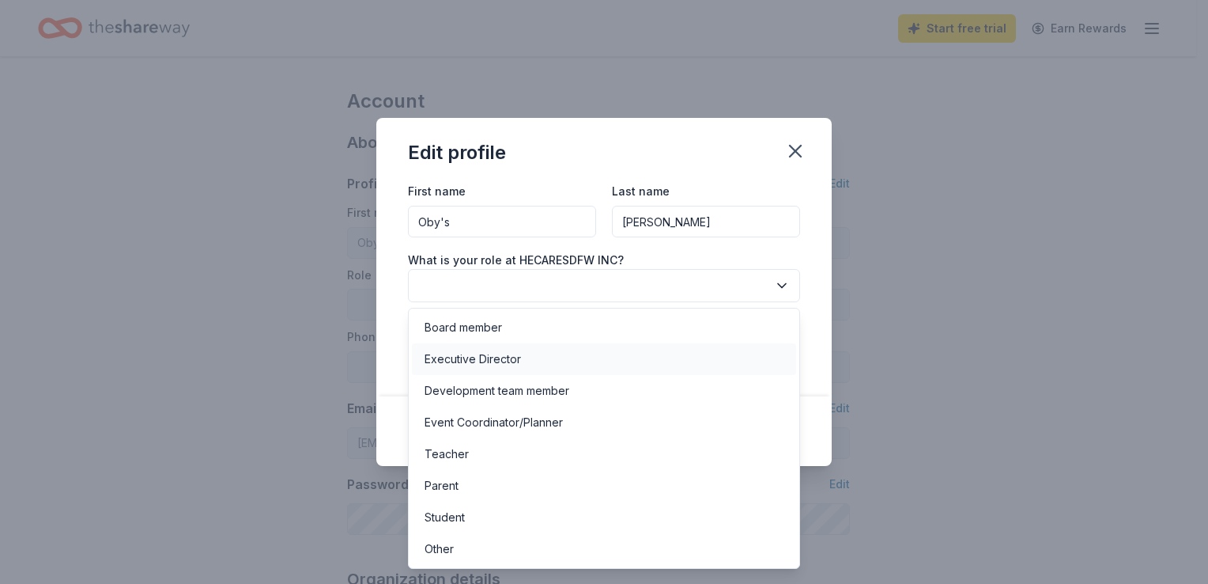
click at [518, 368] on div "Executive Director" at bounding box center [473, 358] width 96 height 19
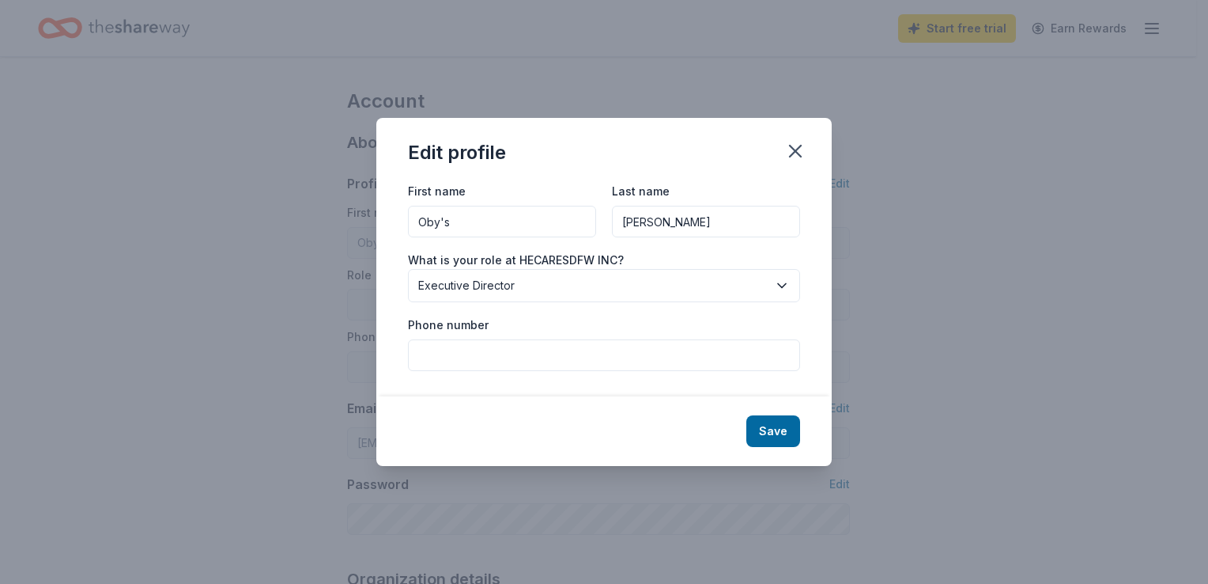
click at [593, 348] on input "Phone number" at bounding box center [604, 355] width 392 height 32
type input "[PHONE_NUMBER]"
click at [768, 425] on button "Save" at bounding box center [773, 431] width 54 height 32
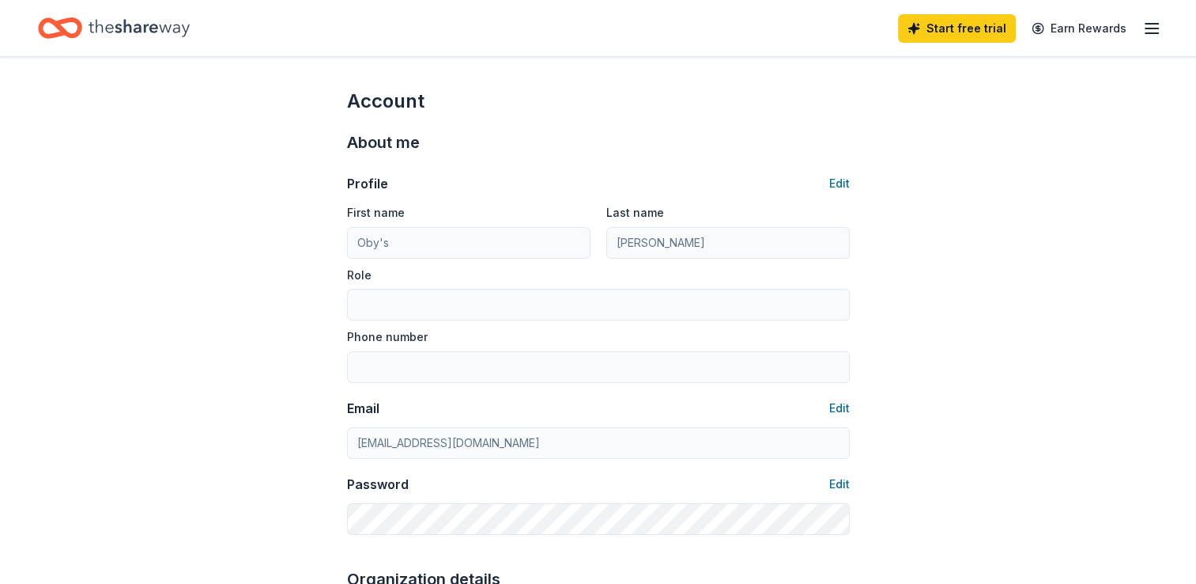
type input "Executive Director"
type input "[PHONE_NUMBER]"
click at [1157, 33] on line "button" at bounding box center [1152, 33] width 13 height 0
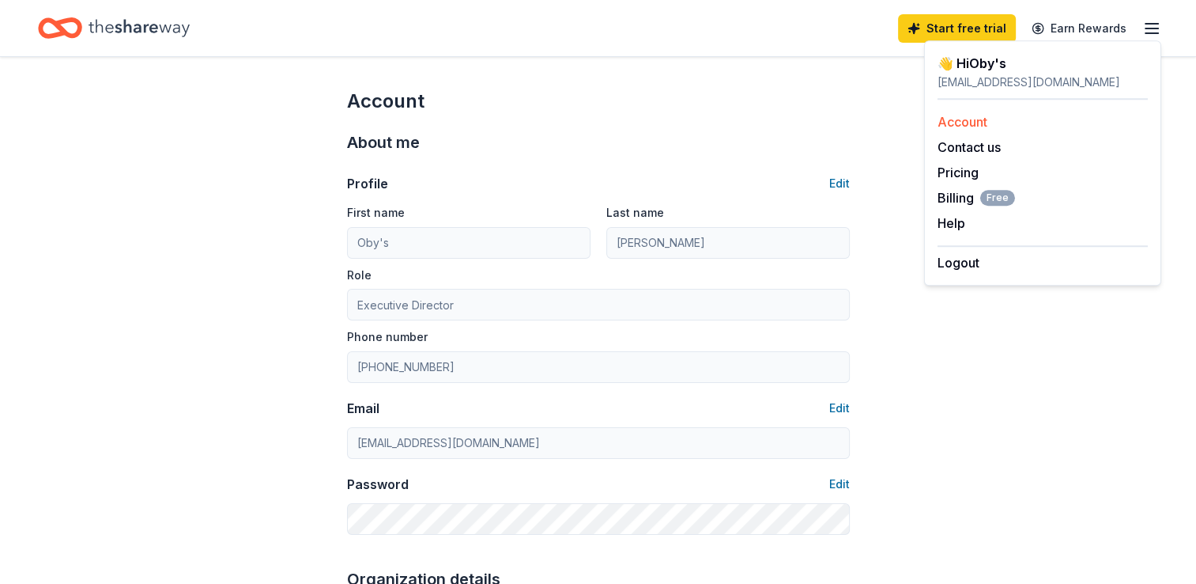
click at [990, 120] on div "Account" at bounding box center [1043, 121] width 210 height 19
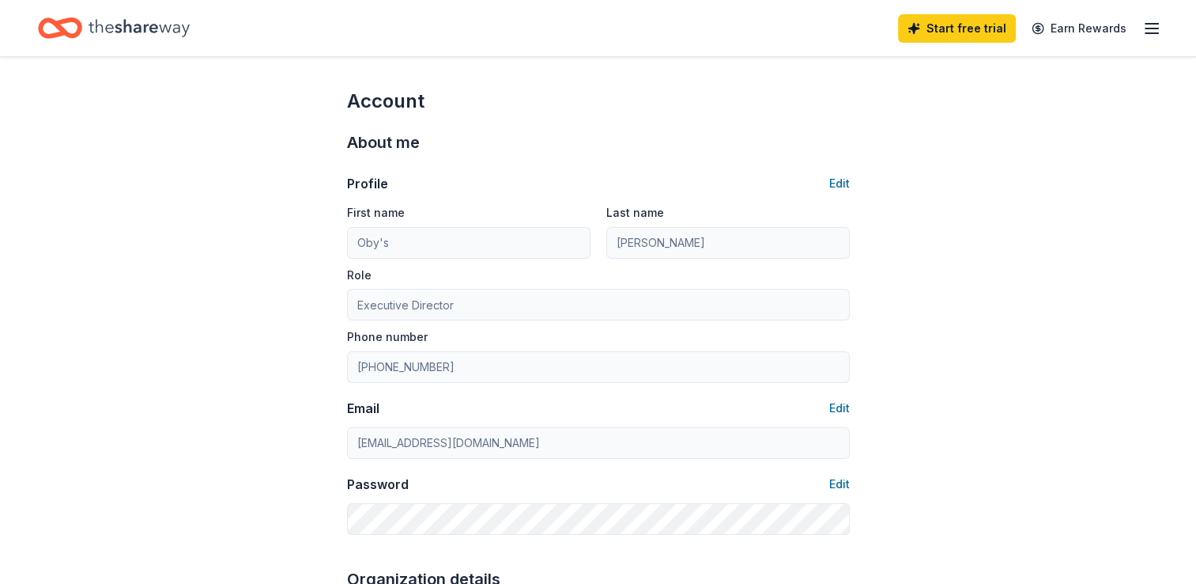
click at [104, 25] on icon "Home" at bounding box center [139, 28] width 101 height 32
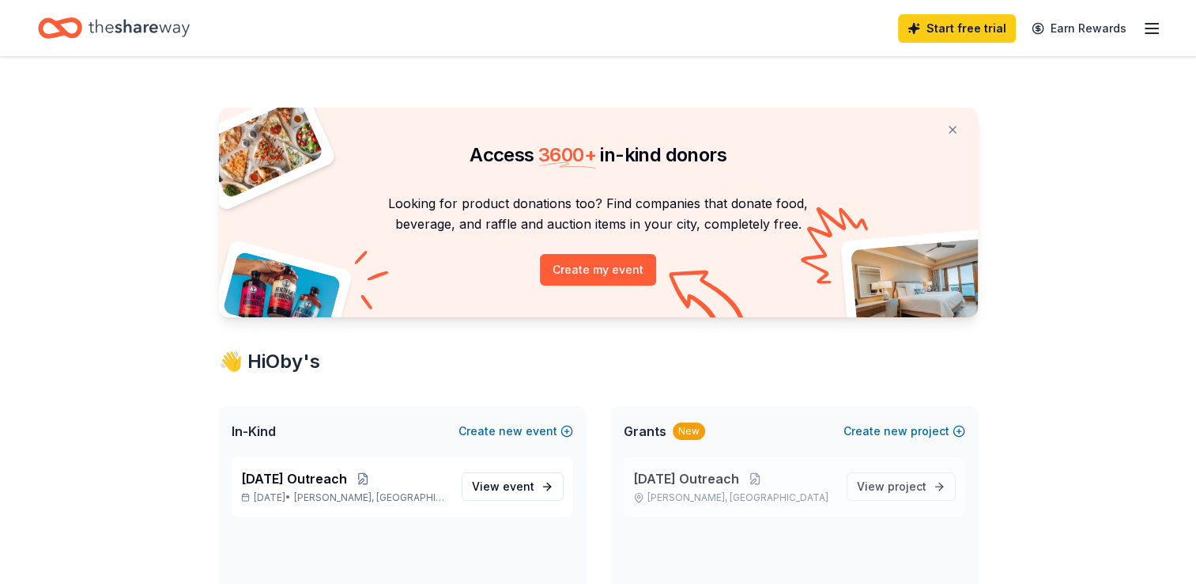
click at [664, 465] on div "[DATE] Outreach [PERSON_NAME], [GEOGRAPHIC_DATA] View project" at bounding box center [795, 486] width 342 height 60
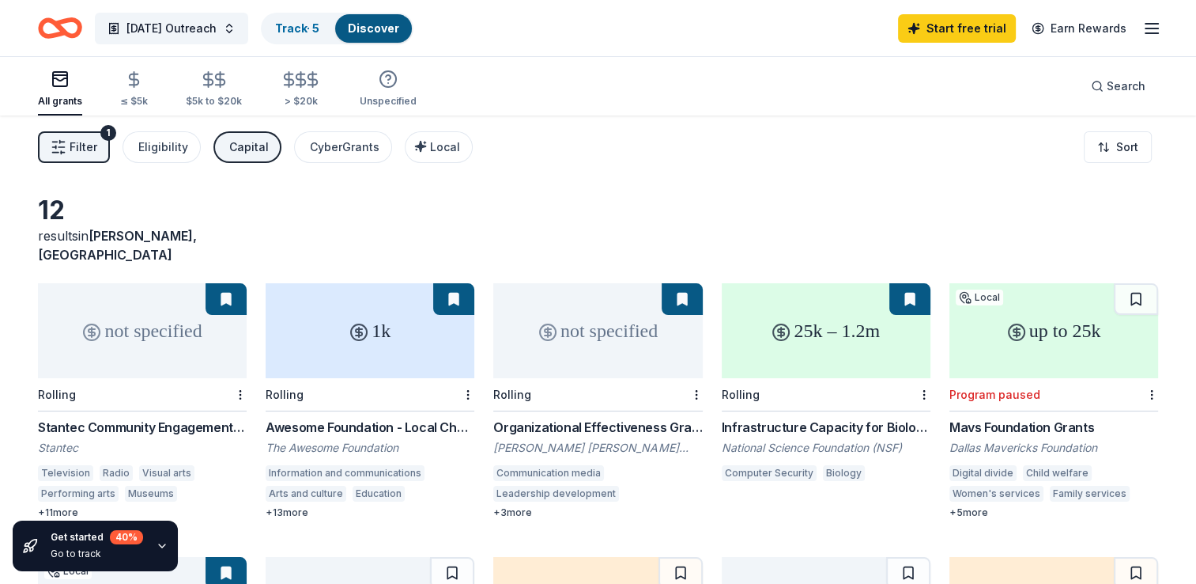
click at [249, 142] on div "Capital" at bounding box center [249, 147] width 40 height 19
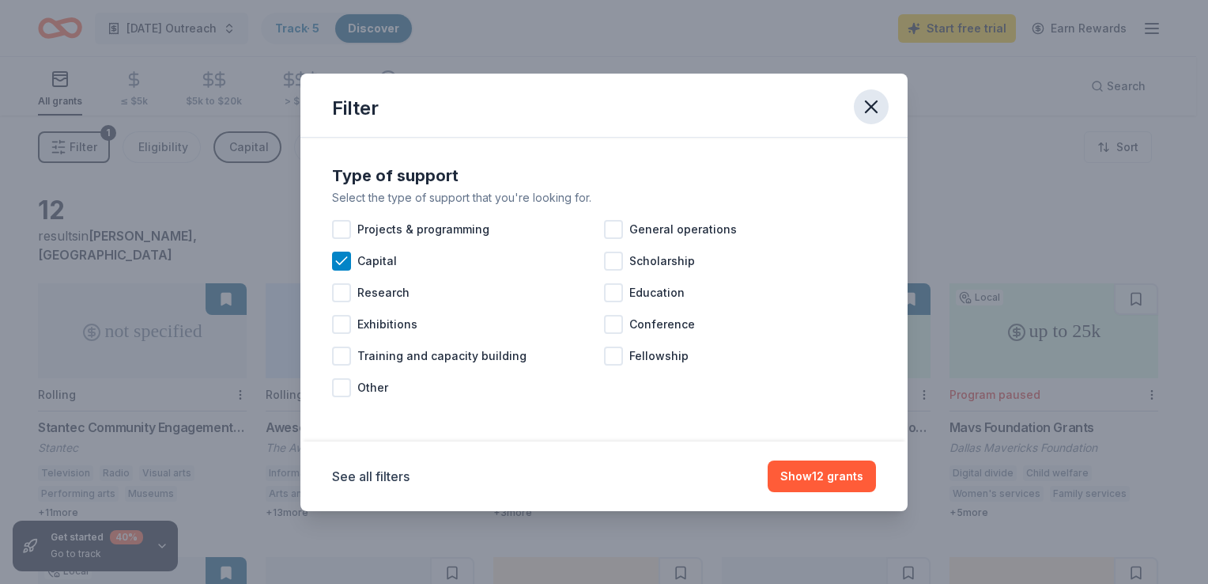
click at [870, 114] on icon "button" at bounding box center [871, 107] width 22 height 22
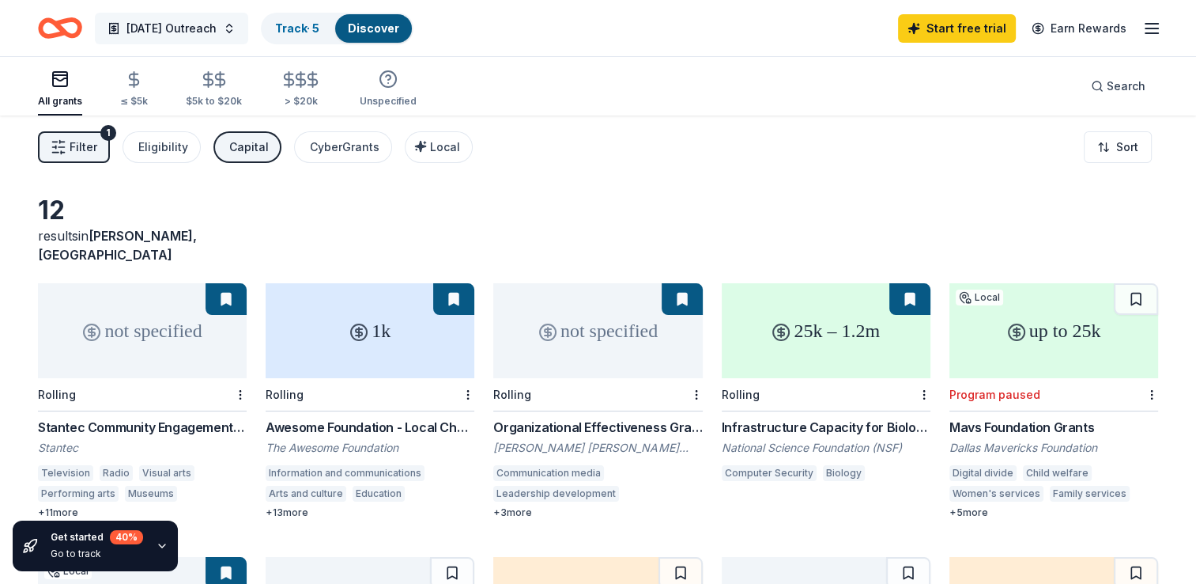
click at [217, 27] on span "[DATE] Outreach" at bounding box center [172, 28] width 90 height 19
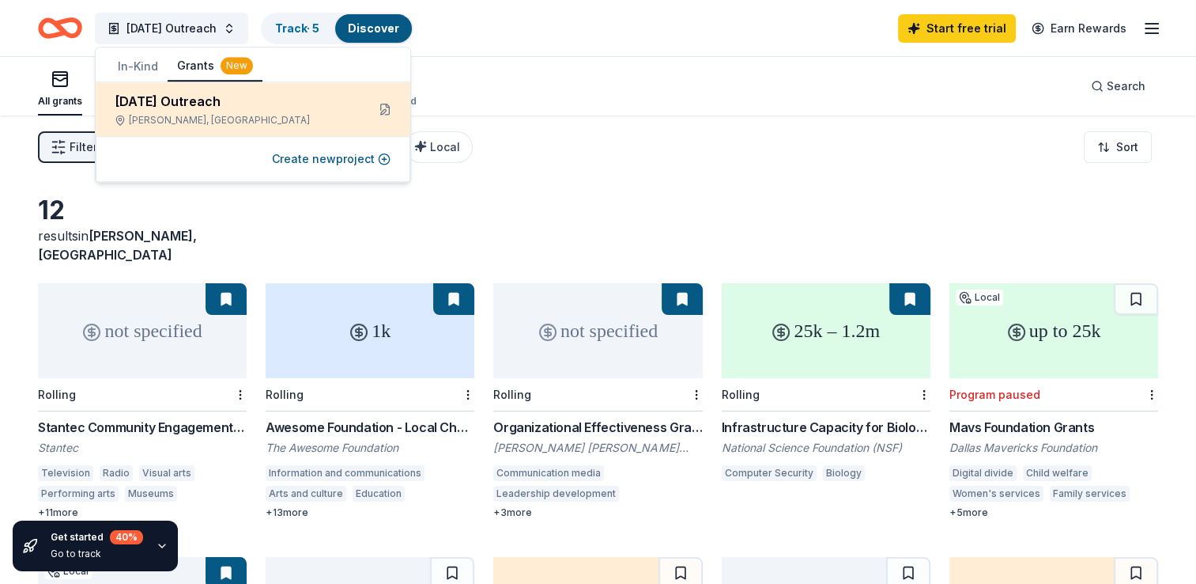
click at [401, 109] on div "[DATE] Outreach [PERSON_NAME], [GEOGRAPHIC_DATA]" at bounding box center [253, 109] width 315 height 54
click at [384, 106] on button at bounding box center [384, 108] width 25 height 25
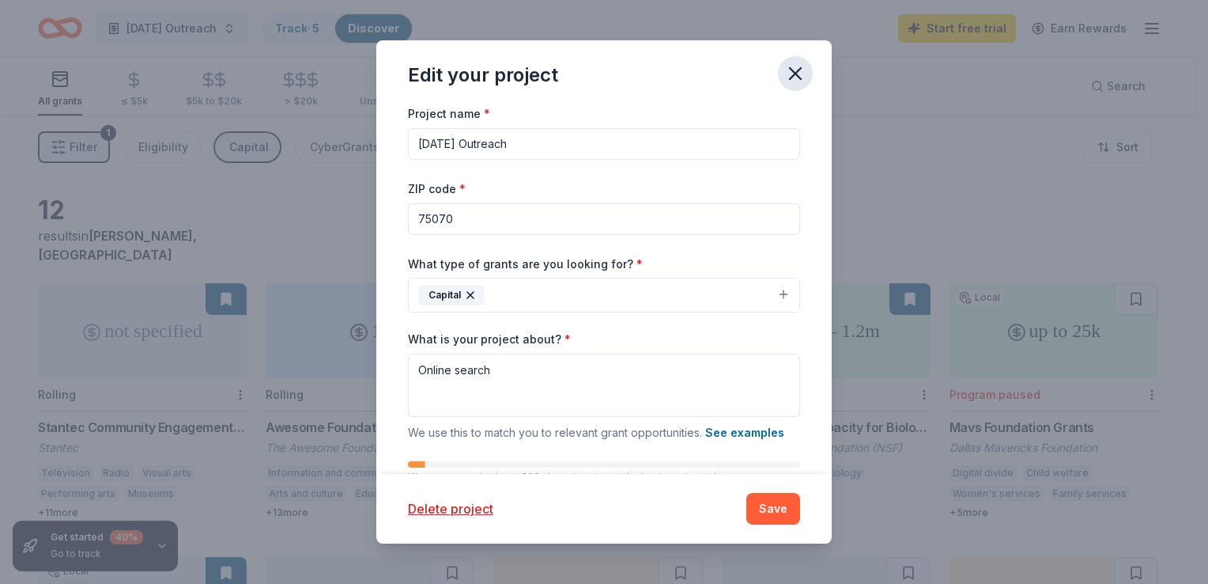
click at [792, 78] on icon "button" at bounding box center [795, 73] width 22 height 22
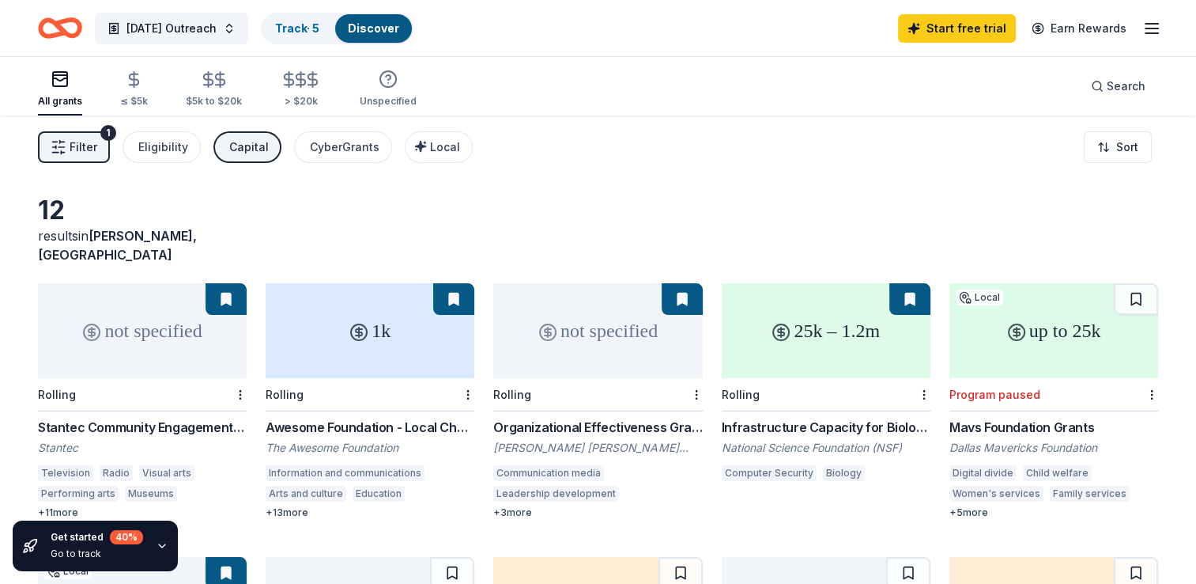
click at [158, 545] on icon "button" at bounding box center [162, 545] width 13 height 13
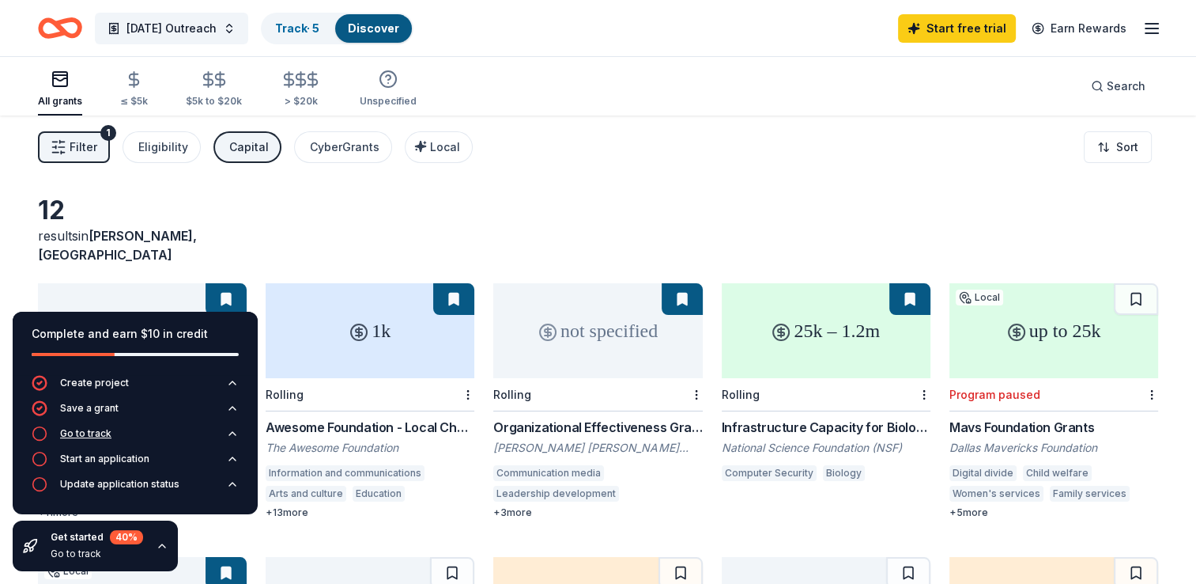
click at [76, 435] on div "Go to track" at bounding box center [85, 433] width 51 height 13
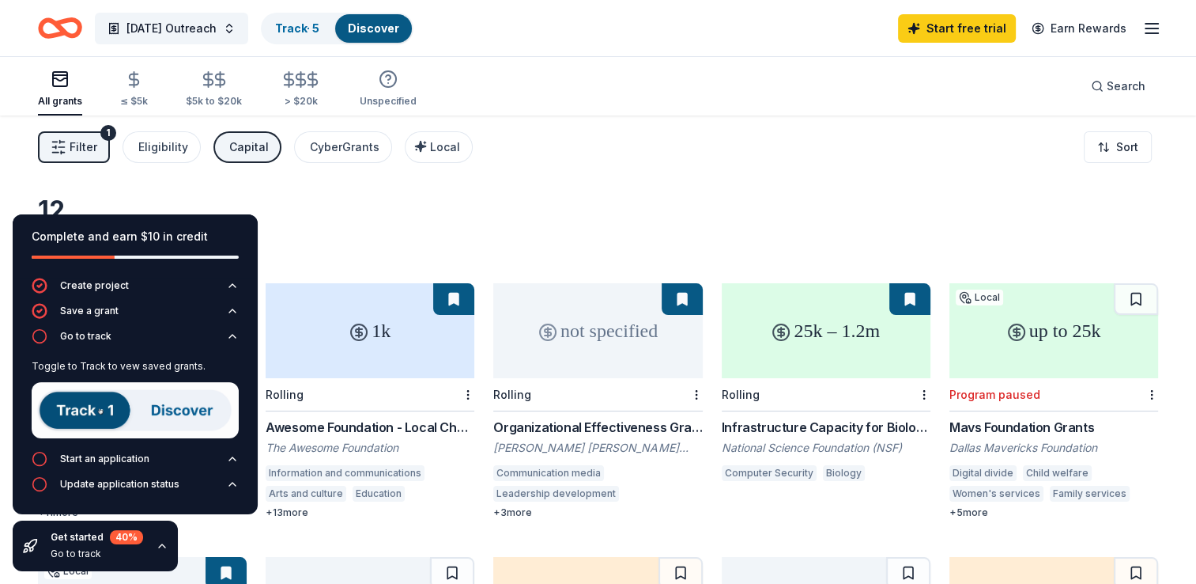
click at [93, 413] on img at bounding box center [135, 410] width 207 height 56
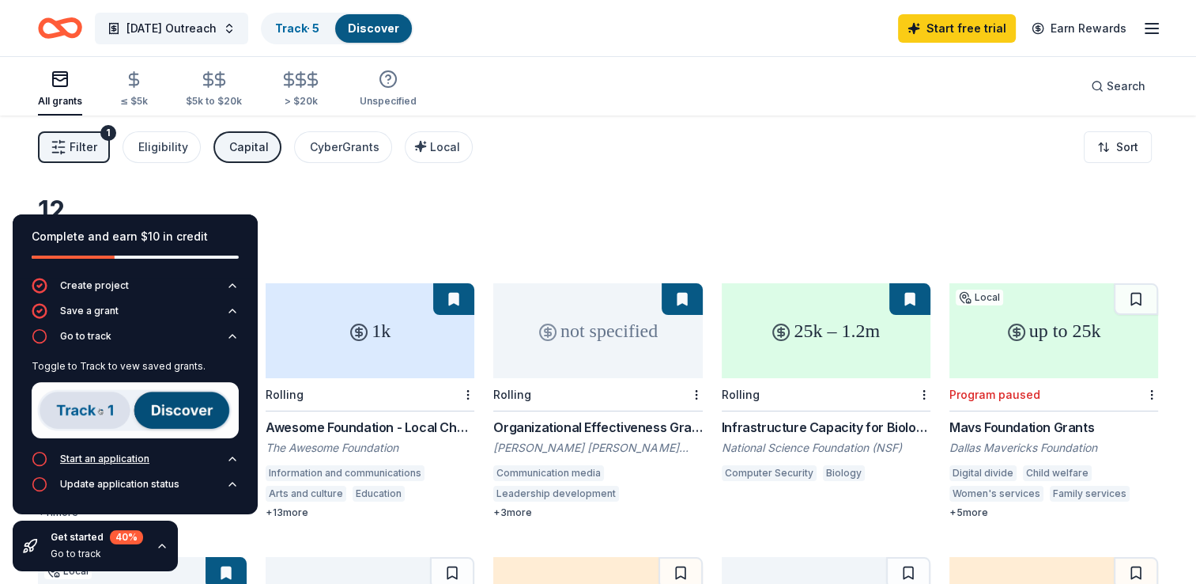
click at [123, 466] on div "Start an application" at bounding box center [91, 459] width 118 height 16
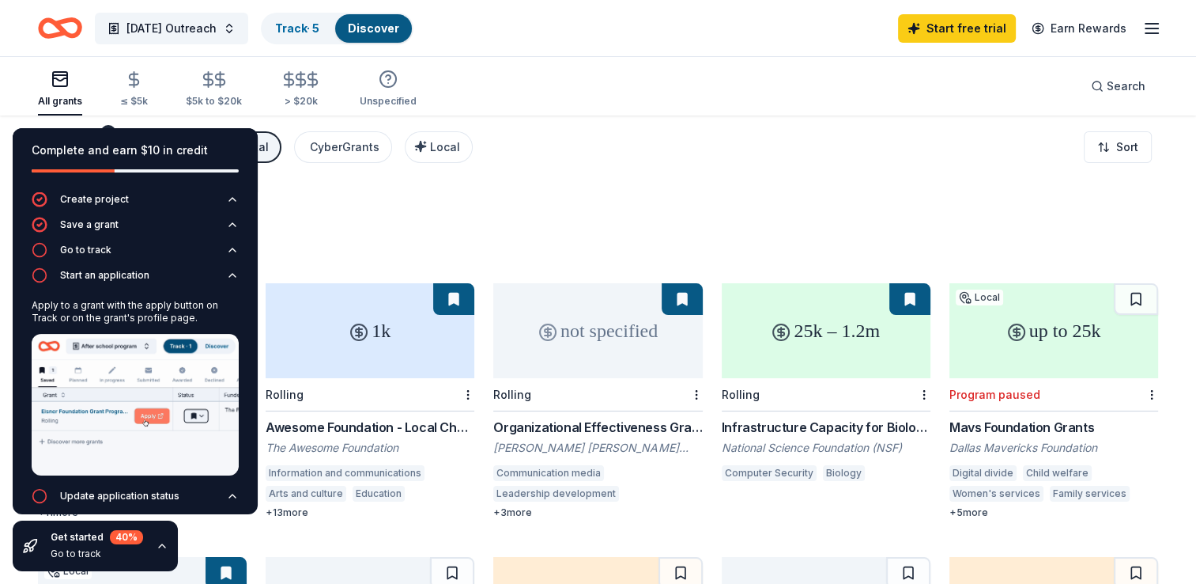
click at [331, 222] on div "12 results in [GEOGRAPHIC_DATA], [GEOGRAPHIC_DATA]" at bounding box center [598, 230] width 1120 height 70
click at [672, 198] on div "12 results in [GEOGRAPHIC_DATA], [GEOGRAPHIC_DATA]" at bounding box center [598, 230] width 1120 height 70
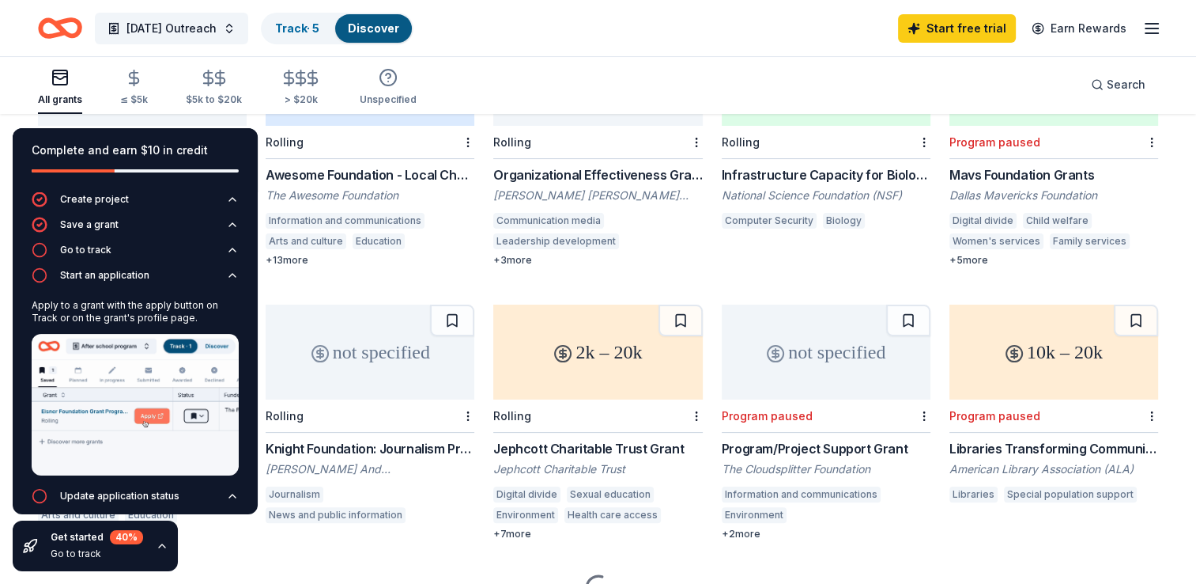
scroll to position [199, 0]
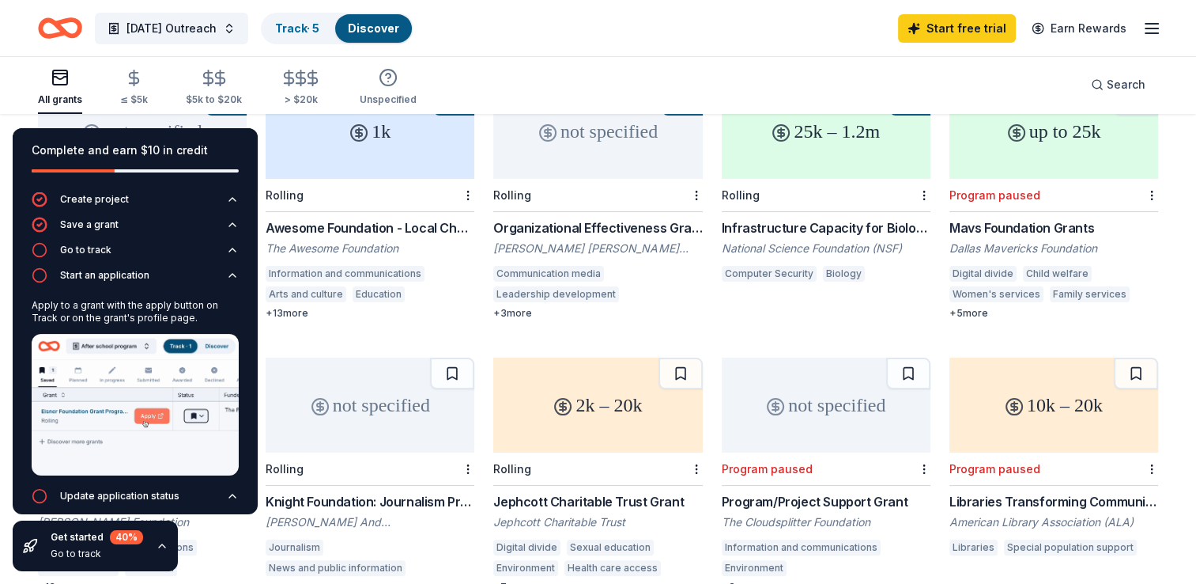
click at [706, 97] on div "All grants ≤ $5k $5k to $20k > $20k Unspecified Search" at bounding box center [598, 84] width 1120 height 59
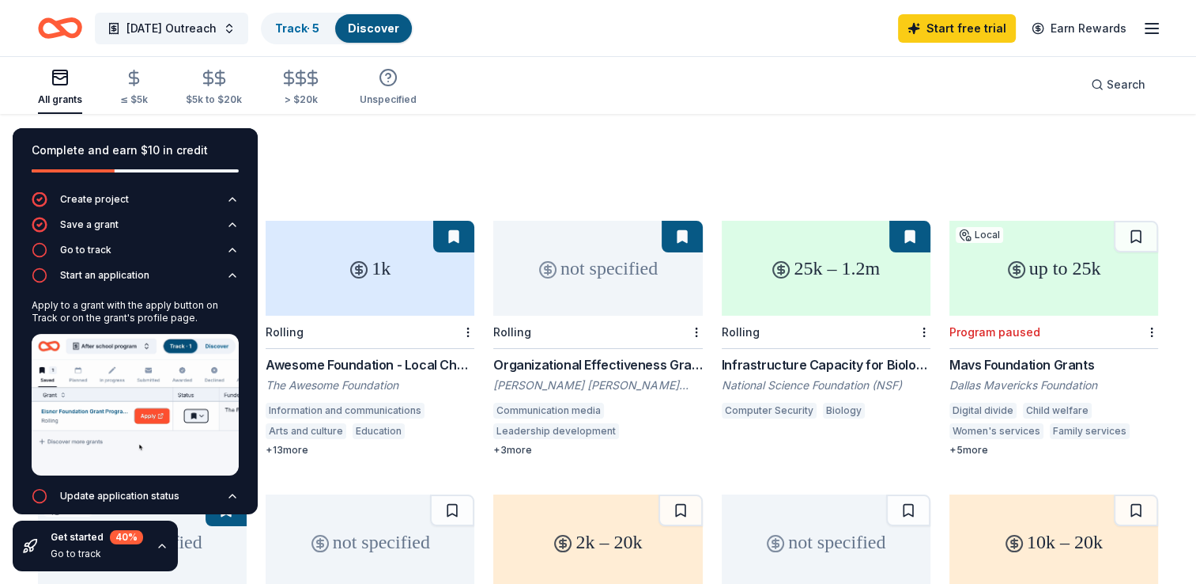
scroll to position [58, 0]
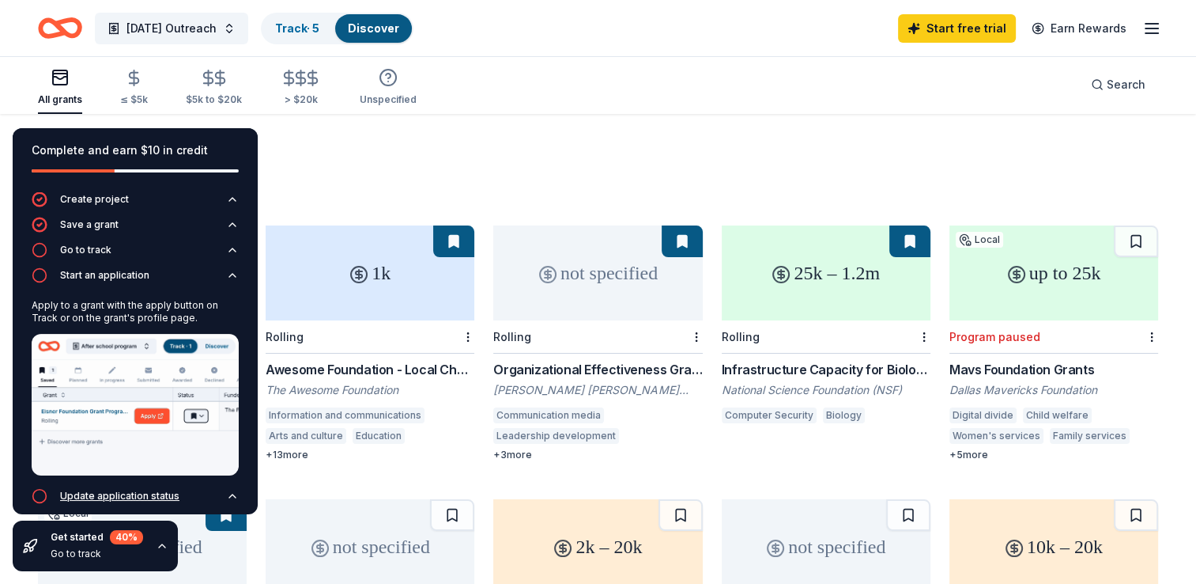
click at [226, 489] on icon "button" at bounding box center [232, 495] width 13 height 13
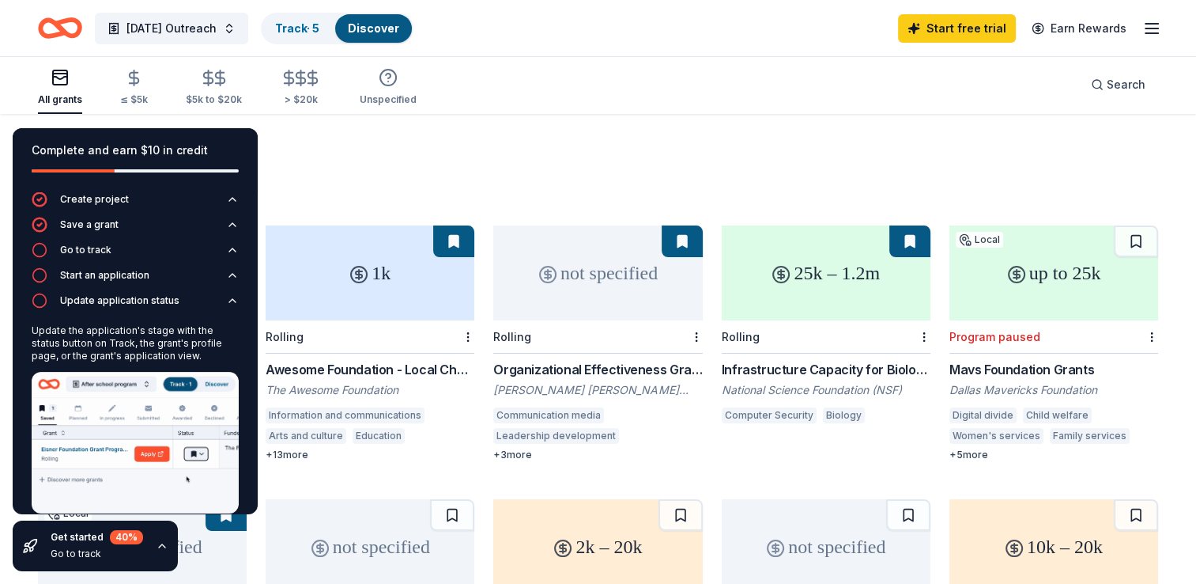
click at [158, 547] on icon "button" at bounding box center [162, 545] width 13 height 13
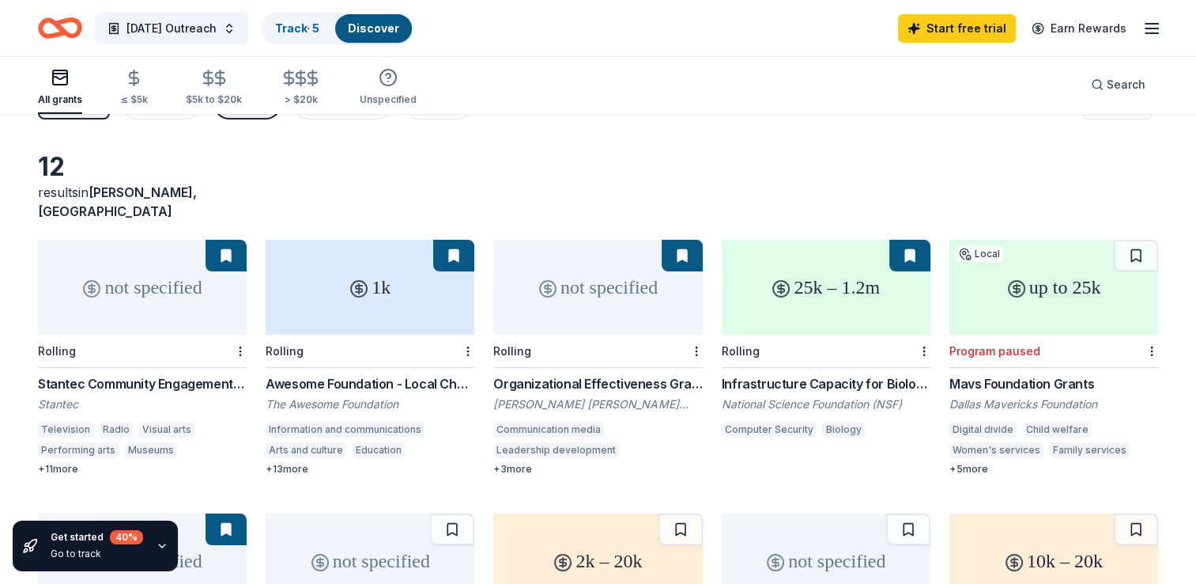
scroll to position [0, 0]
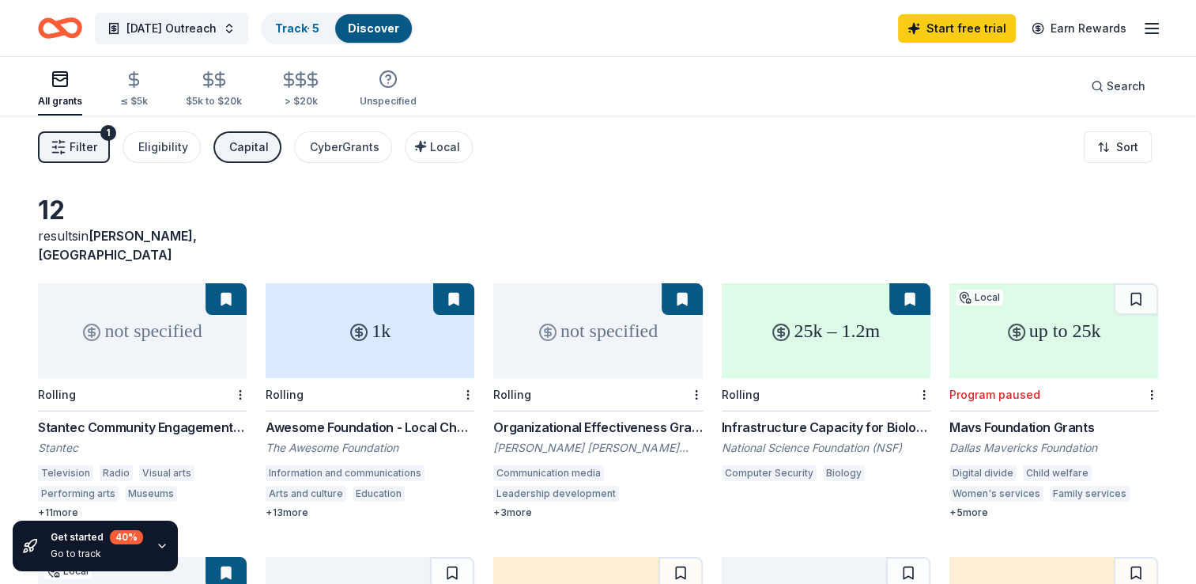
click at [62, 142] on line "button" at bounding box center [62, 142] width 5 height 0
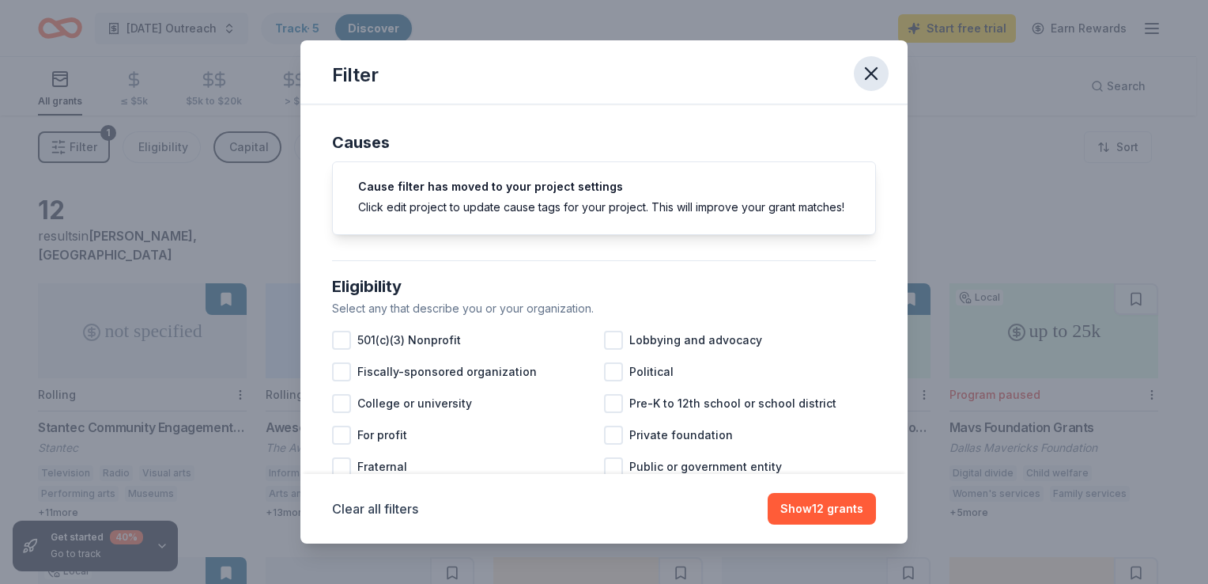
click at [863, 65] on icon "button" at bounding box center [871, 73] width 22 height 22
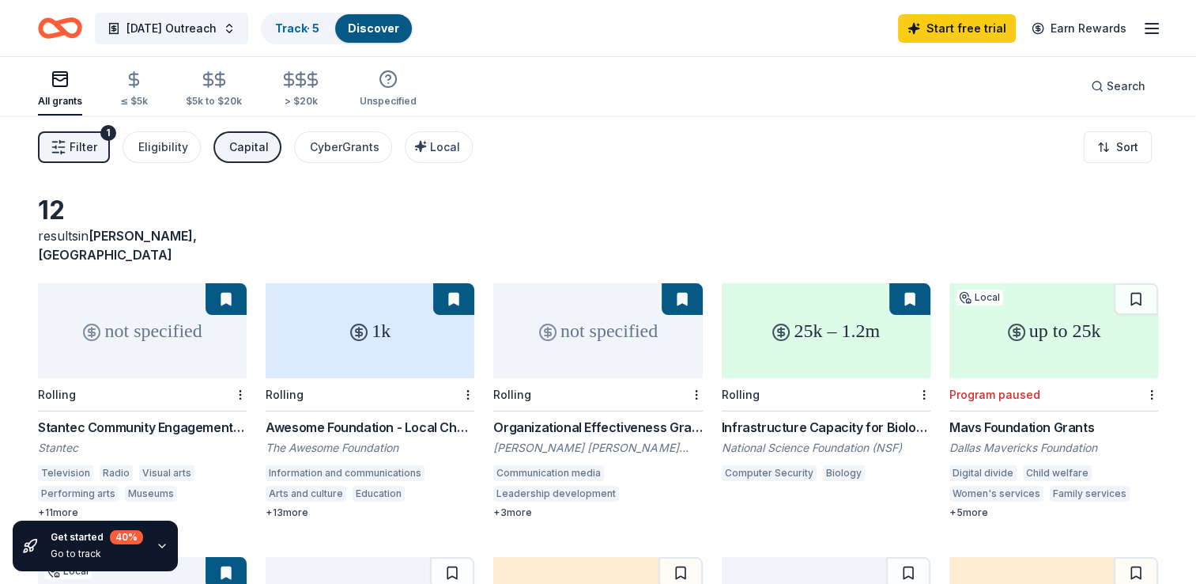
click at [133, 417] on div "Stantec Community Engagement Grant" at bounding box center [142, 426] width 209 height 19
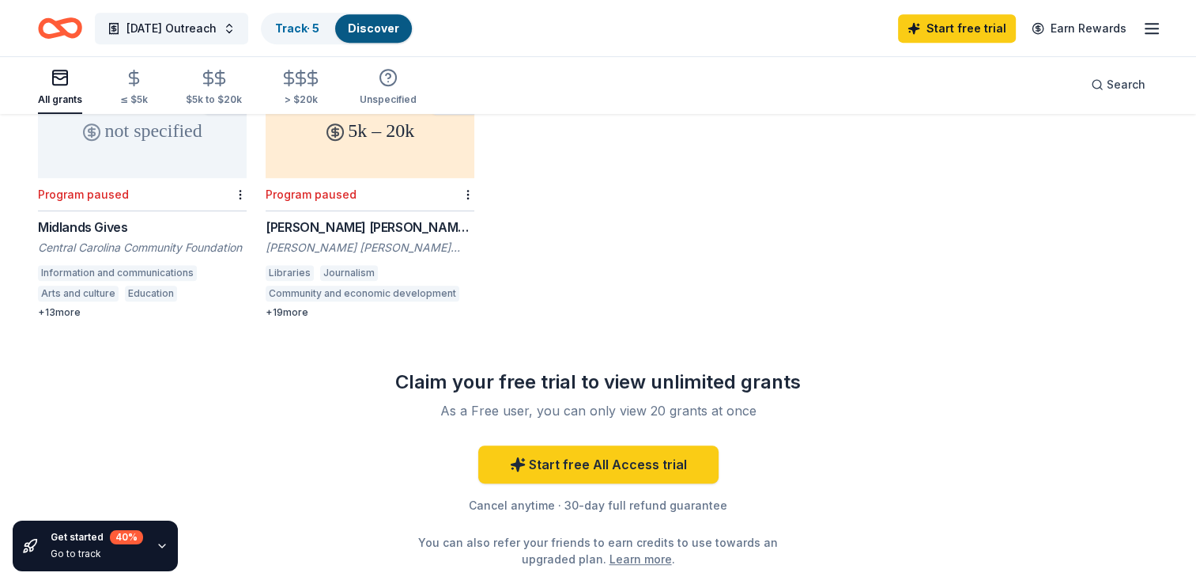
scroll to position [765, 0]
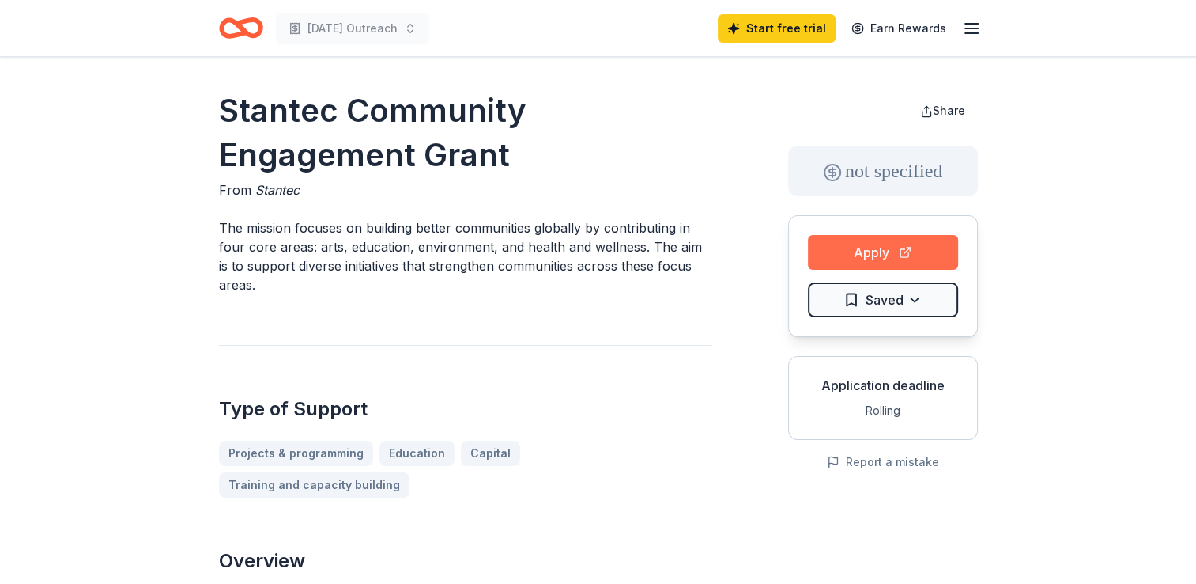
click at [864, 253] on button "Apply" at bounding box center [883, 252] width 150 height 35
